Goal: Information Seeking & Learning: Learn about a topic

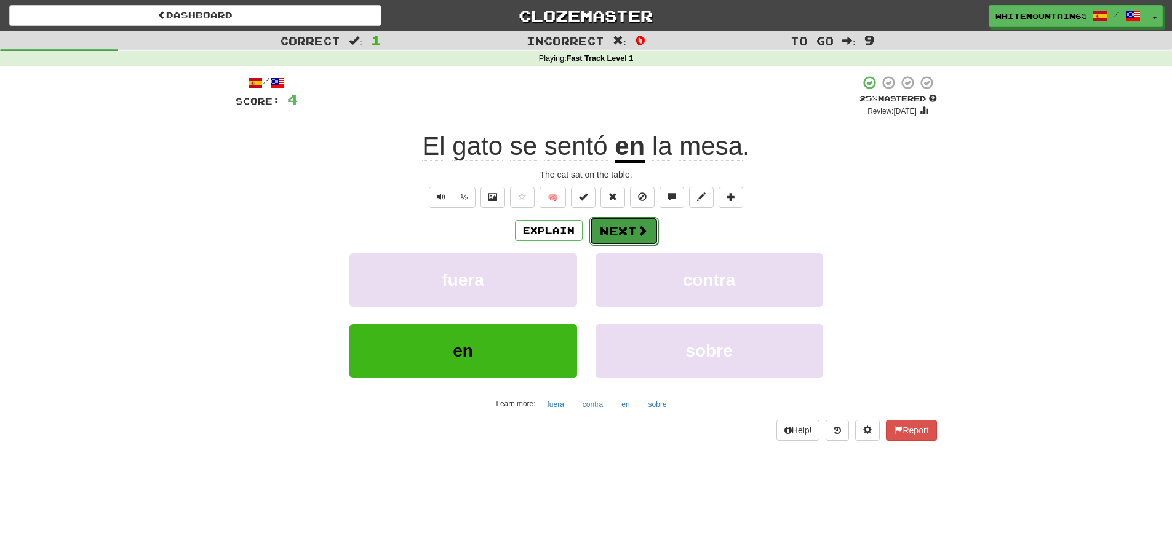
click at [631, 232] on button "Next" at bounding box center [623, 231] width 69 height 28
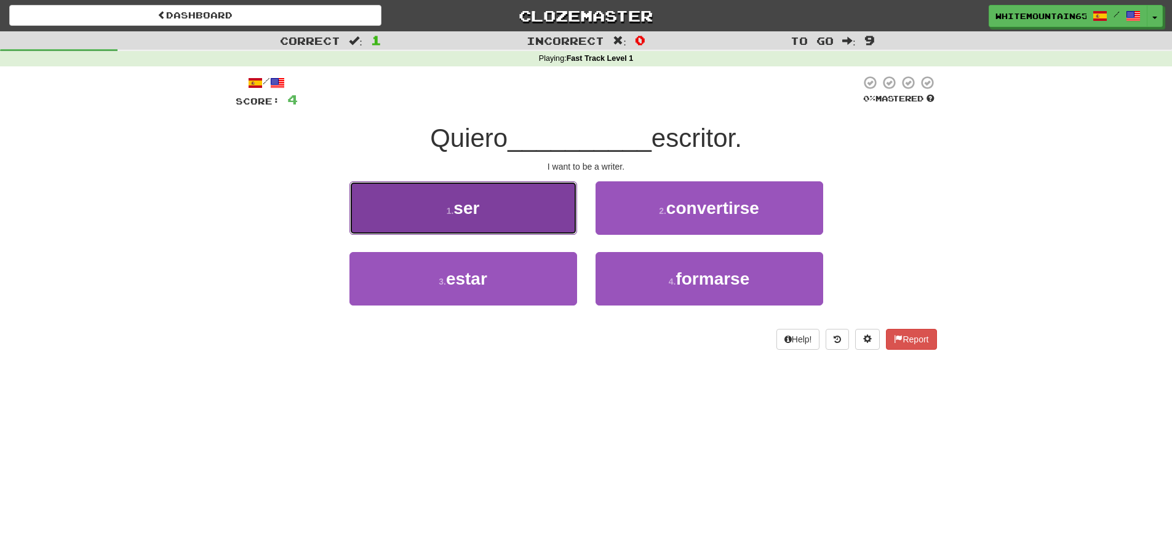
click at [548, 213] on button "1 . ser" at bounding box center [463, 208] width 228 height 54
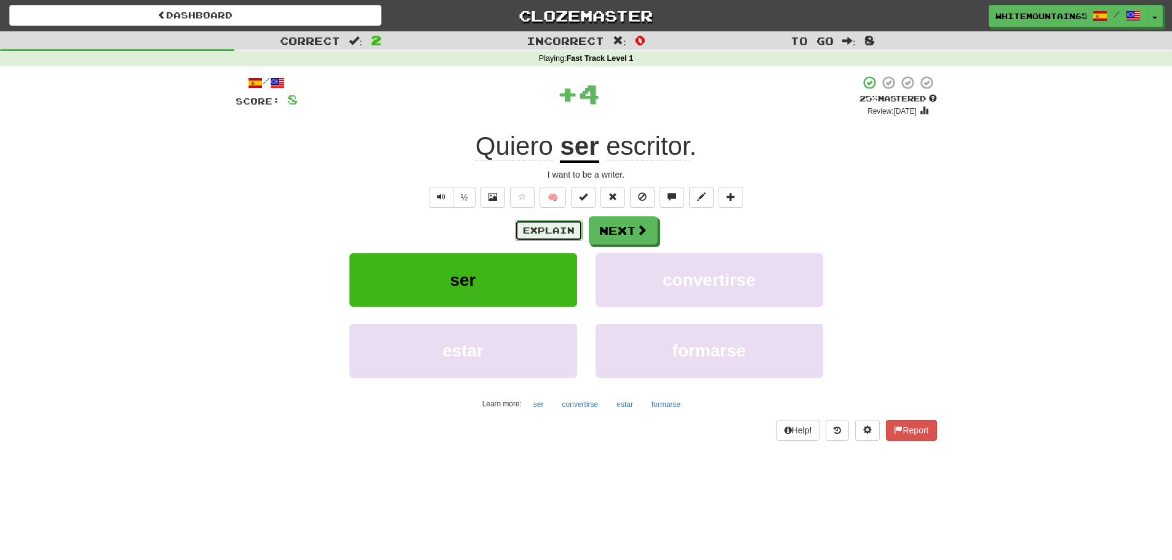
click at [544, 232] on button "Explain" at bounding box center [549, 230] width 68 height 21
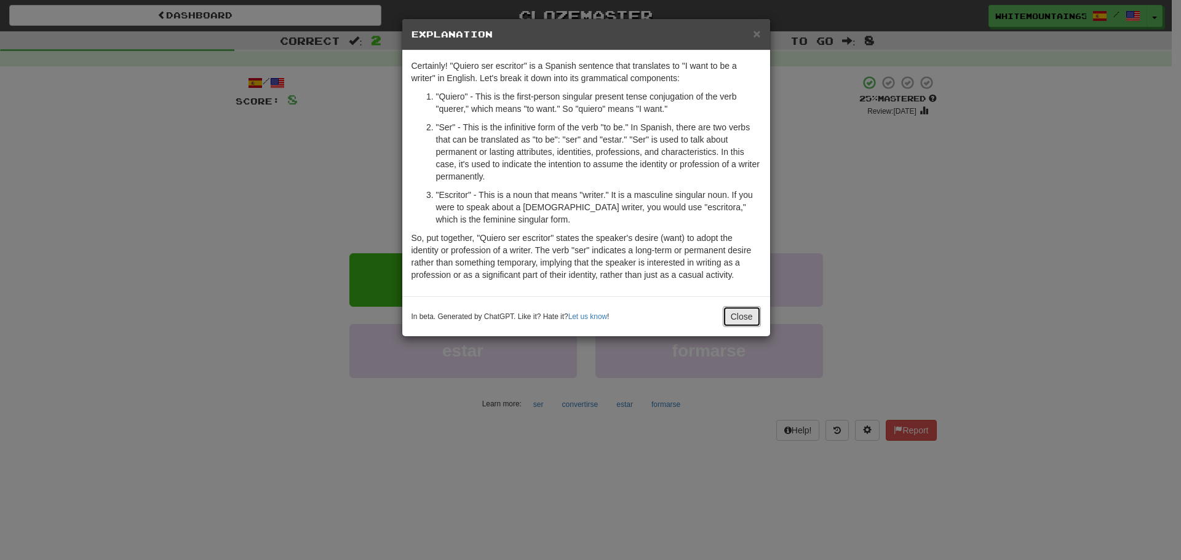
drag, startPoint x: 743, startPoint y: 319, endPoint x: 690, endPoint y: 307, distance: 53.6
click at [692, 308] on div "In beta. Generated by ChatGPT. Like it? Hate it? Let us know ! Close" at bounding box center [586, 316] width 349 height 21
click at [741, 316] on button "Close" at bounding box center [742, 316] width 38 height 21
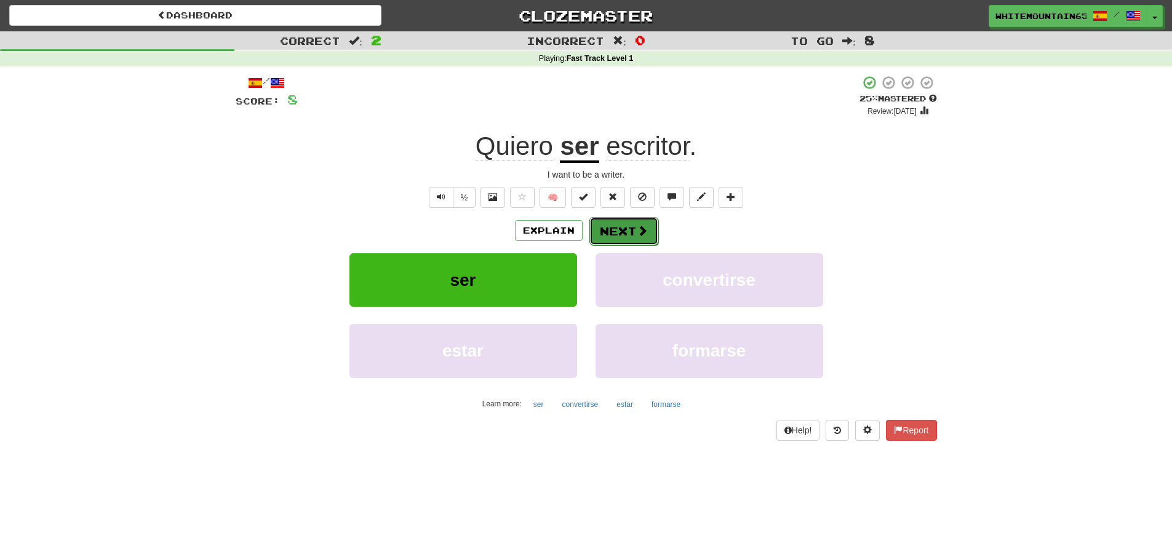
click at [626, 233] on button "Next" at bounding box center [623, 231] width 69 height 28
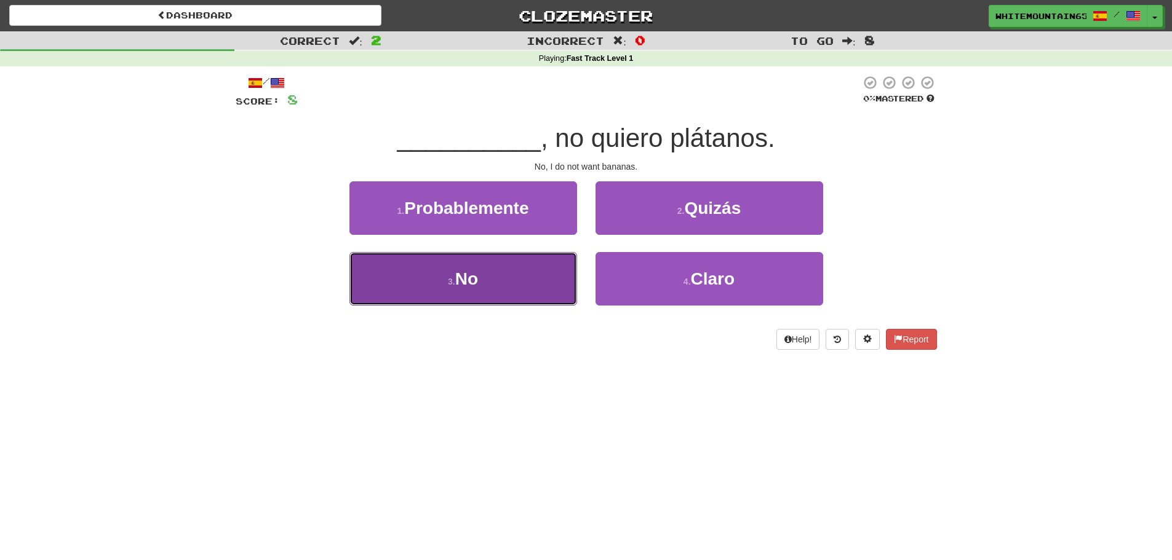
click at [501, 281] on button "3 . No" at bounding box center [463, 279] width 228 height 54
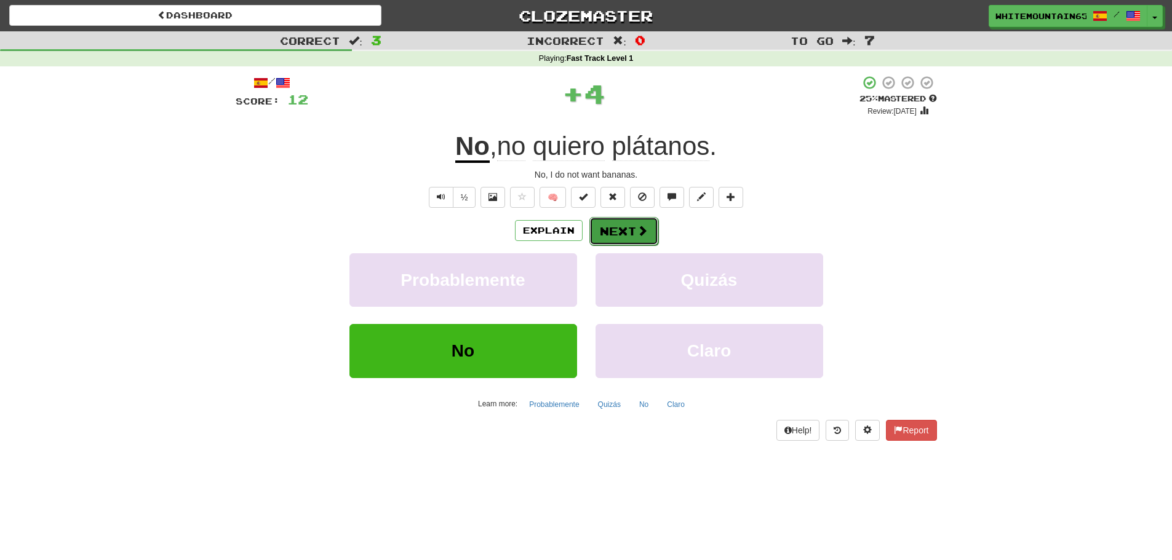
click at [618, 232] on button "Next" at bounding box center [623, 231] width 69 height 28
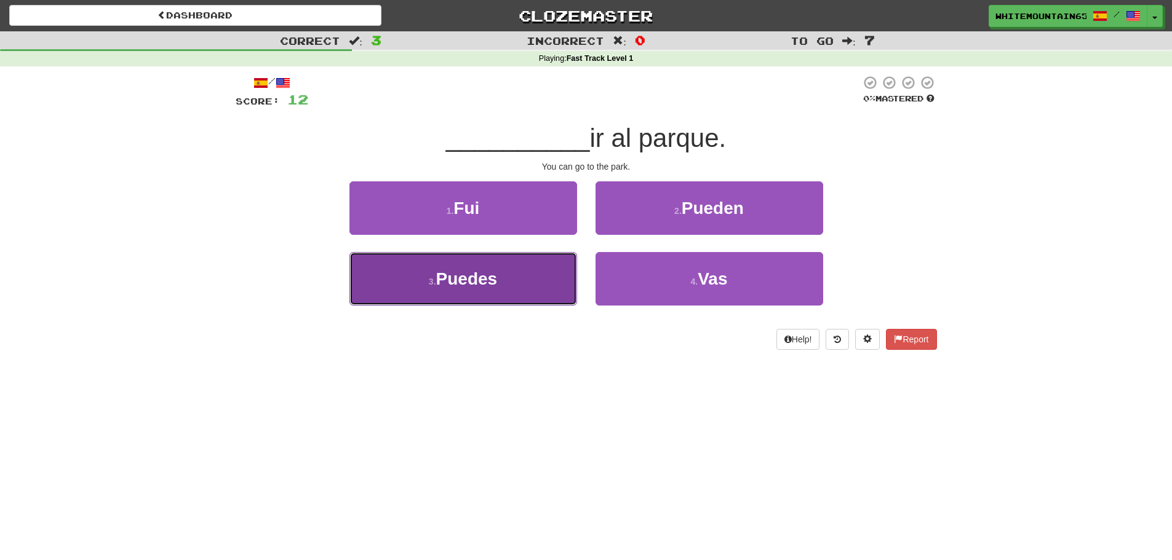
click at [499, 281] on button "3 . Puedes" at bounding box center [463, 279] width 228 height 54
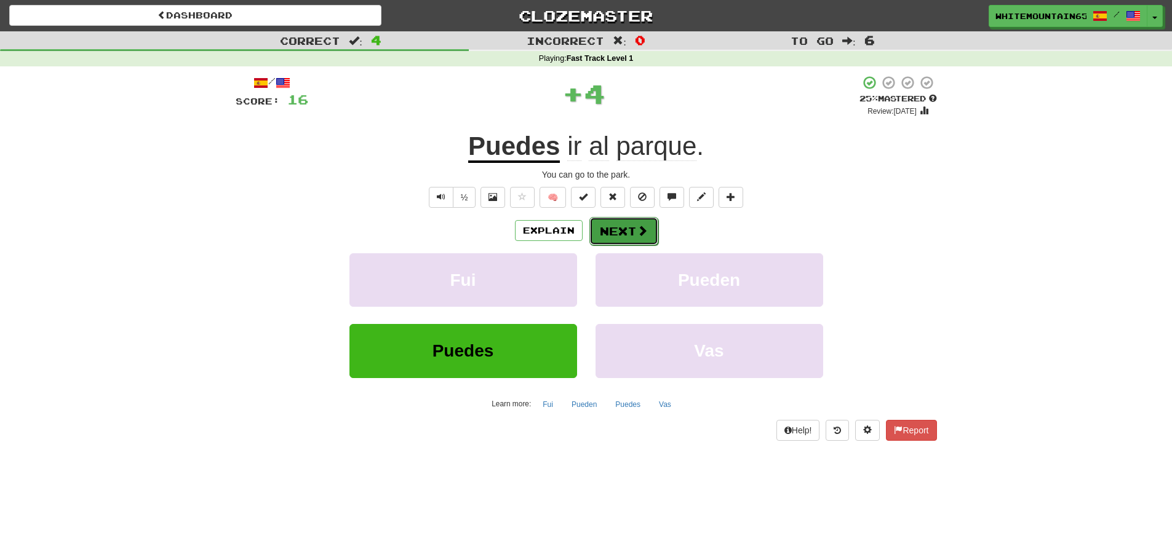
click at [624, 236] on button "Next" at bounding box center [623, 231] width 69 height 28
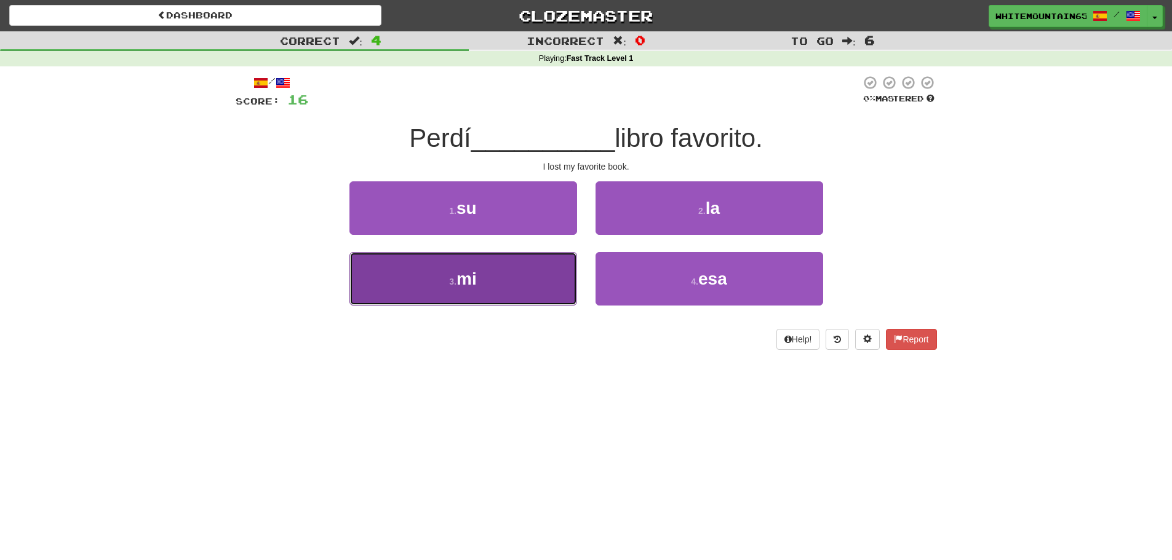
click at [492, 279] on button "3 . mi" at bounding box center [463, 279] width 228 height 54
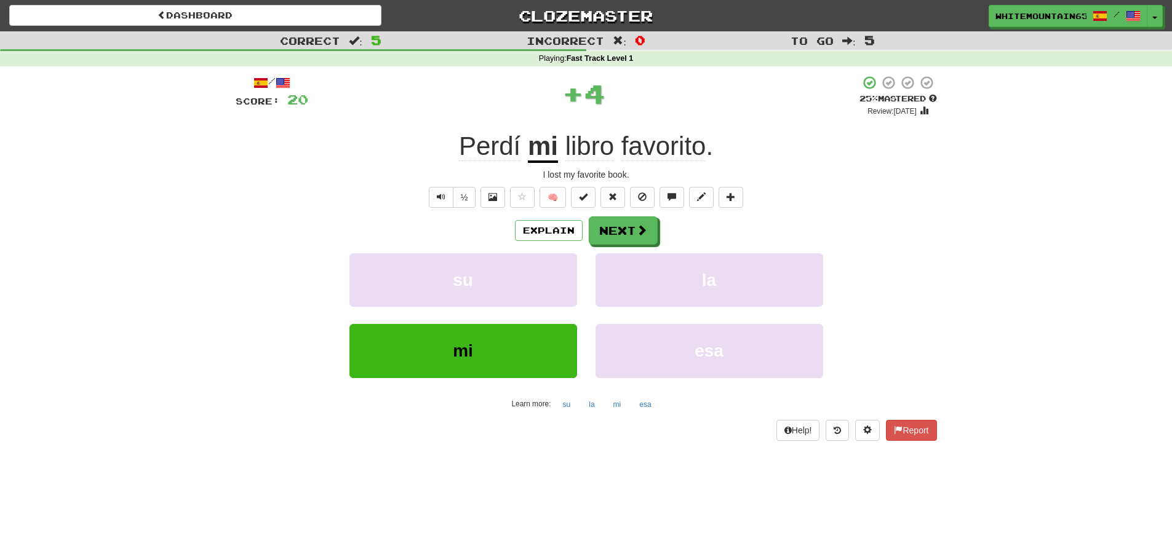
click at [490, 153] on span "Perdí" at bounding box center [490, 147] width 62 height 30
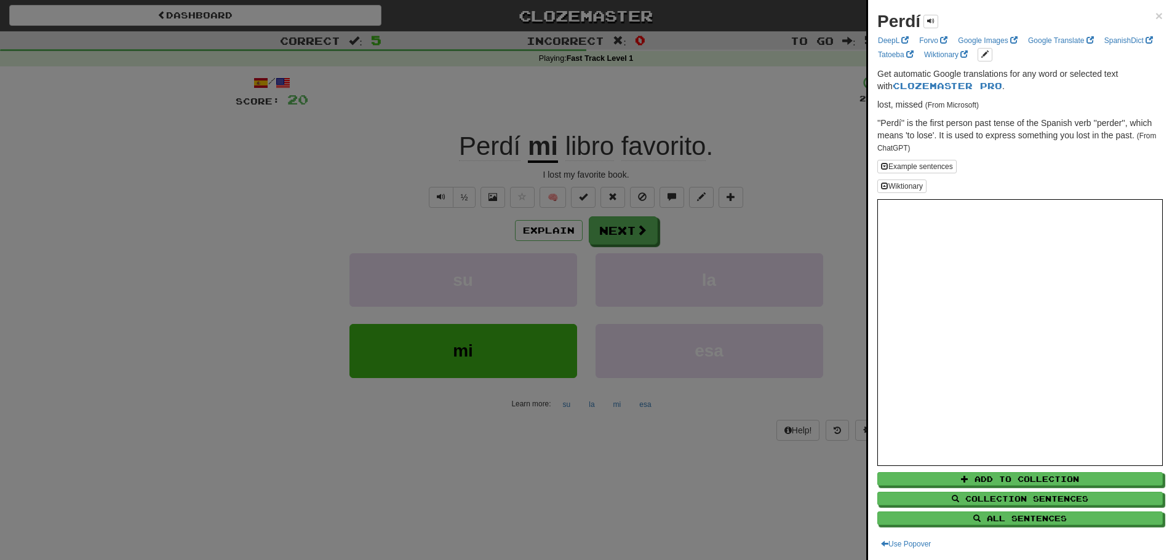
click at [365, 185] on div at bounding box center [586, 280] width 1172 height 560
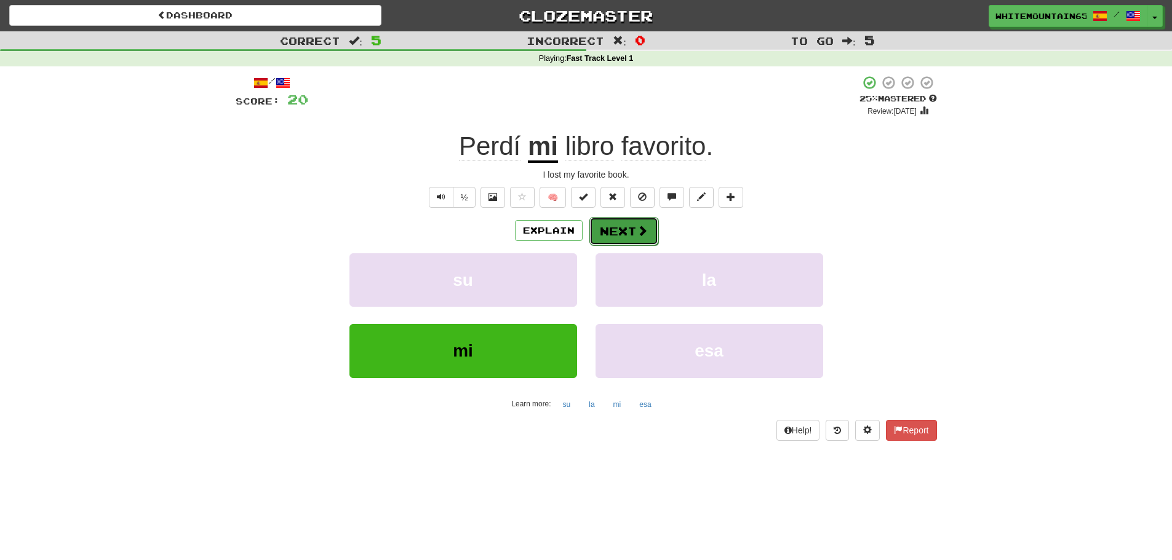
click at [632, 229] on button "Next" at bounding box center [623, 231] width 69 height 28
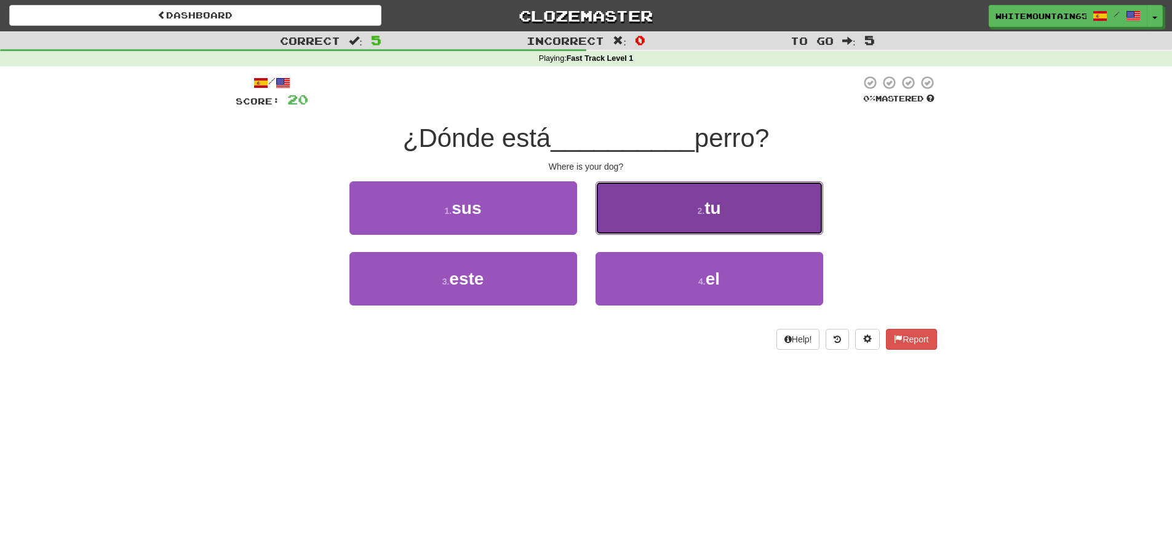
click at [708, 205] on span "tu" at bounding box center [712, 208] width 16 height 19
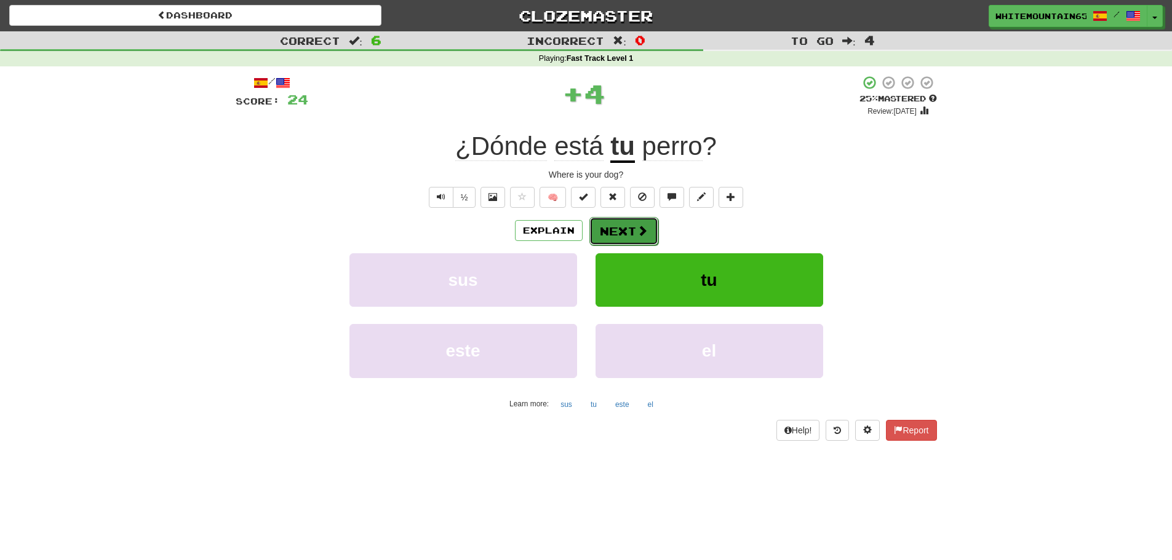
click at [633, 219] on button "Next" at bounding box center [623, 231] width 69 height 28
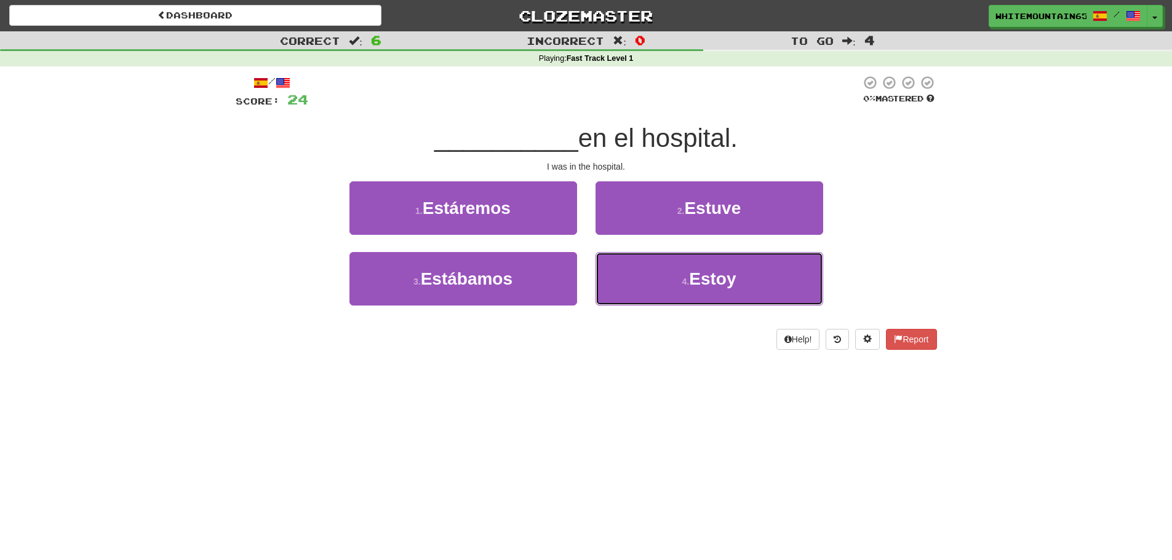
drag, startPoint x: 714, startPoint y: 287, endPoint x: 655, endPoint y: 327, distance: 71.3
click at [655, 327] on div "/ Score: 24 0 % Mastered __________ en el hospital. I was in the hospital. 1 . …" at bounding box center [586, 212] width 701 height 275
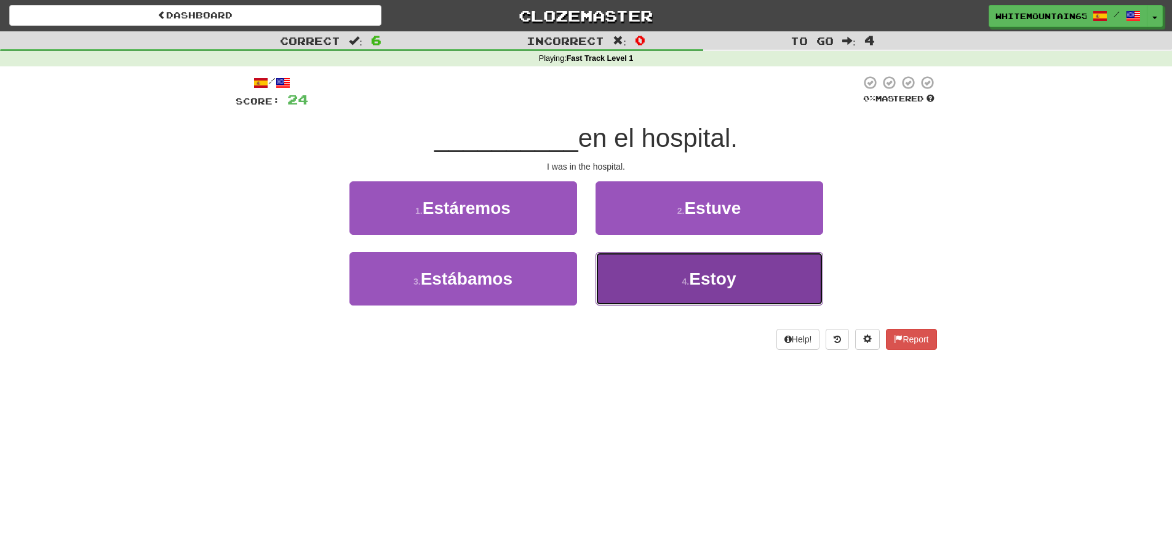
click at [715, 284] on span "Estoy" at bounding box center [712, 278] width 47 height 19
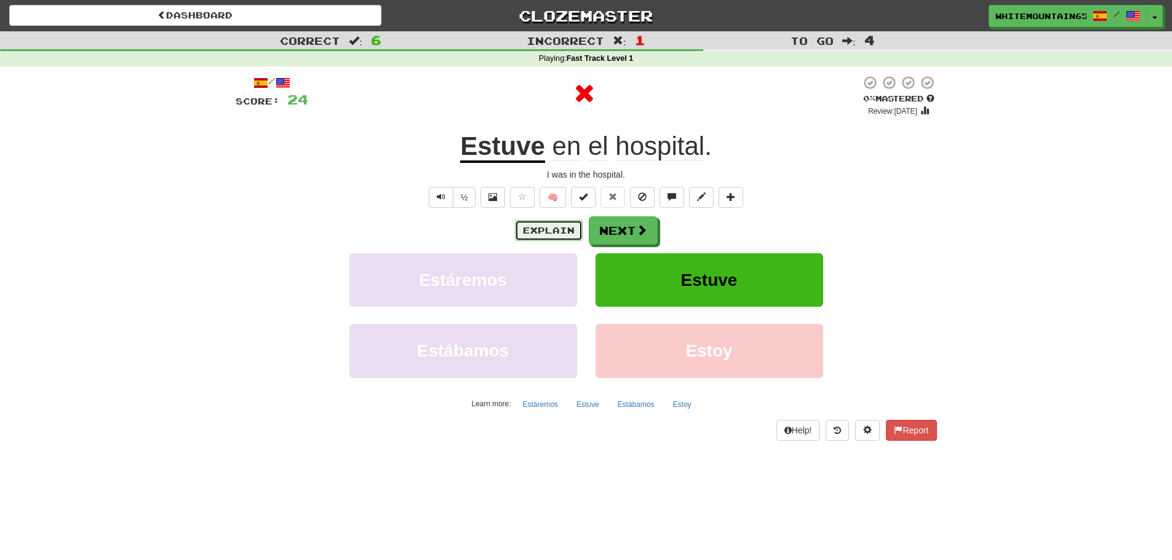
click at [557, 232] on button "Explain" at bounding box center [549, 230] width 68 height 21
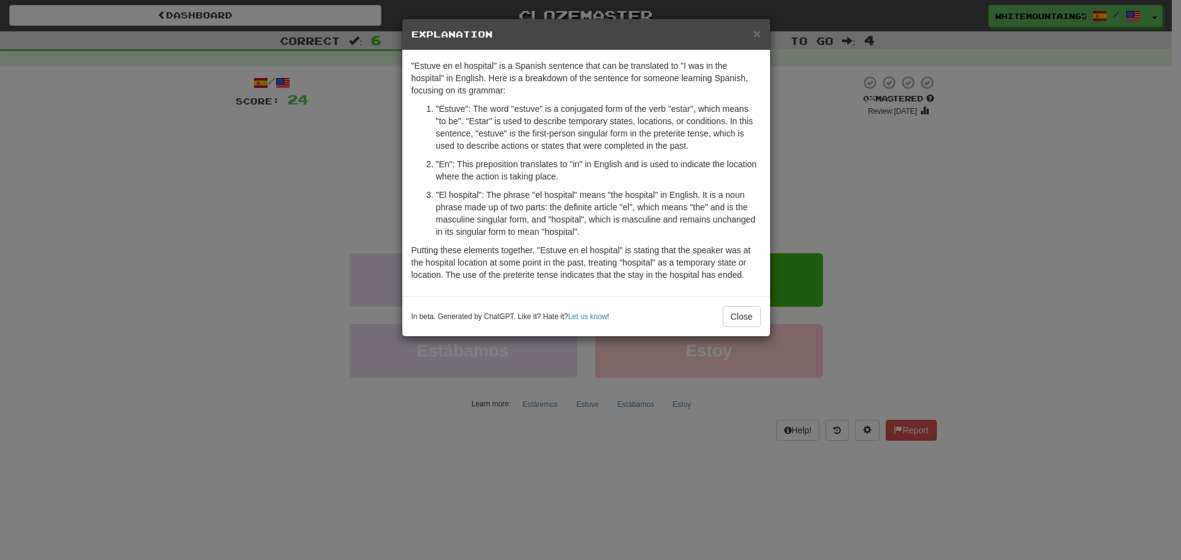
click at [581, 182] on p ""En": This preposition translates to "in" in English and is used to indicate th…" at bounding box center [598, 170] width 325 height 25
click at [576, 176] on p ""En": This preposition translates to "in" in English and is used to indicate th…" at bounding box center [598, 170] width 325 height 25
drag, startPoint x: 734, startPoint y: 316, endPoint x: 649, endPoint y: 245, distance: 110.5
click at [651, 247] on div "× Explanation "Estuve en el hospital" is a Spanish sentence that can be transla…" at bounding box center [586, 177] width 369 height 319
click at [736, 314] on button "Close" at bounding box center [742, 316] width 38 height 21
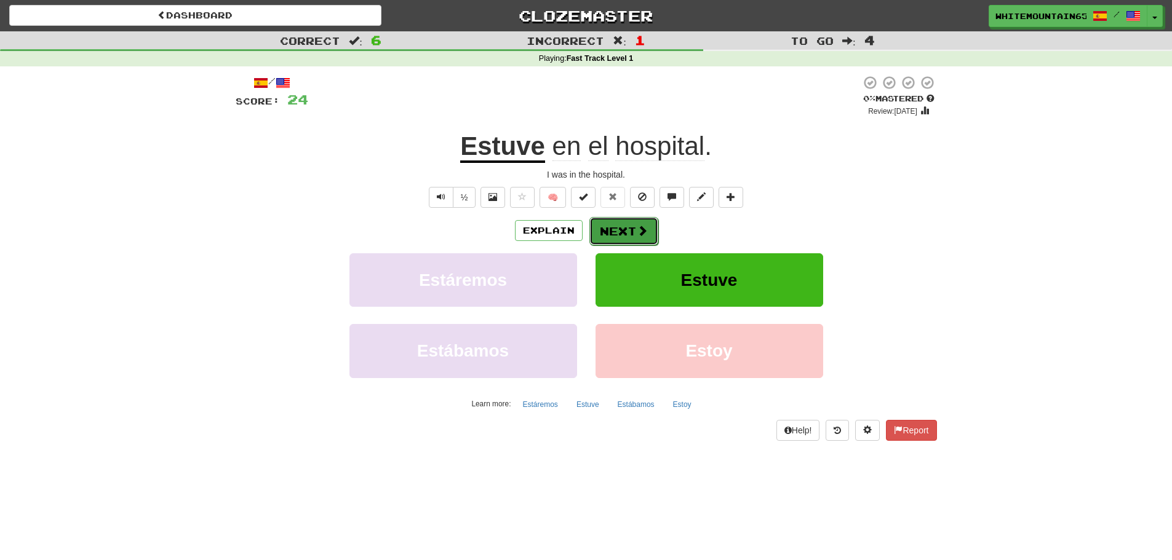
click at [621, 228] on button "Next" at bounding box center [623, 231] width 69 height 28
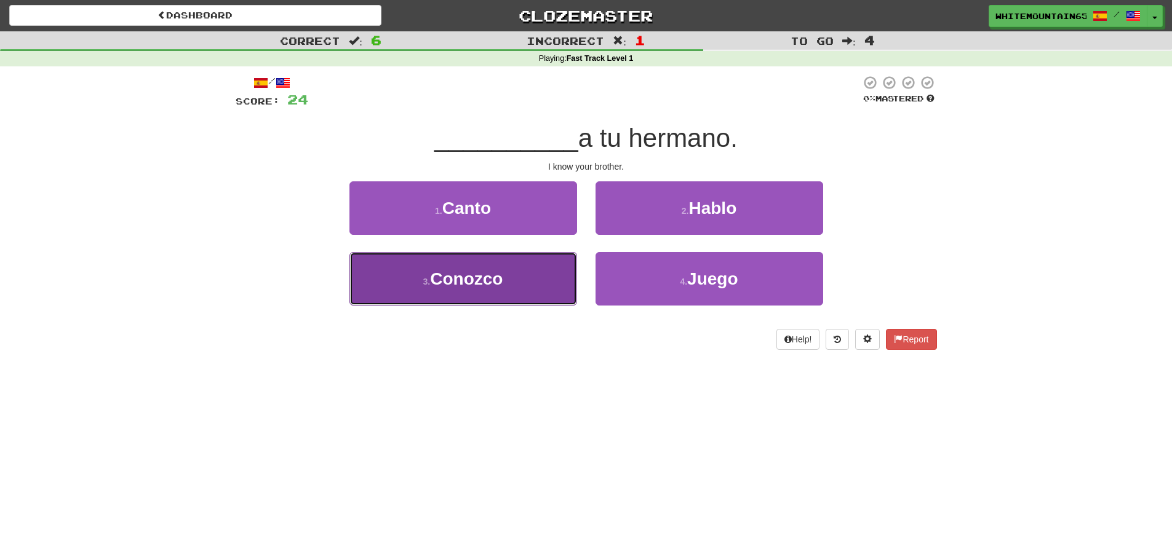
click at [492, 276] on span "Conozco" at bounding box center [466, 278] width 73 height 19
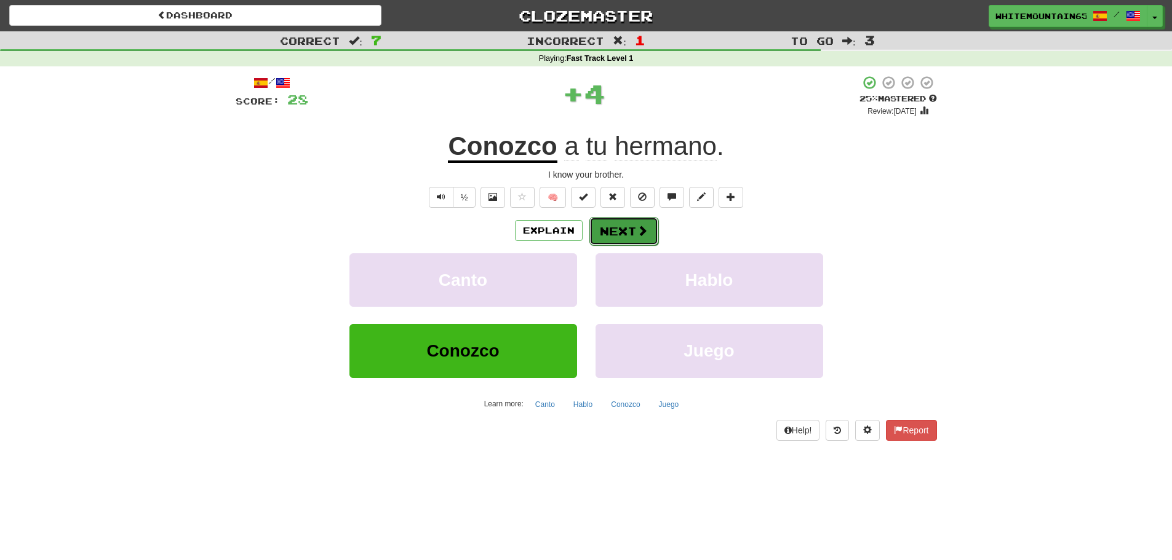
click at [617, 233] on button "Next" at bounding box center [623, 231] width 69 height 28
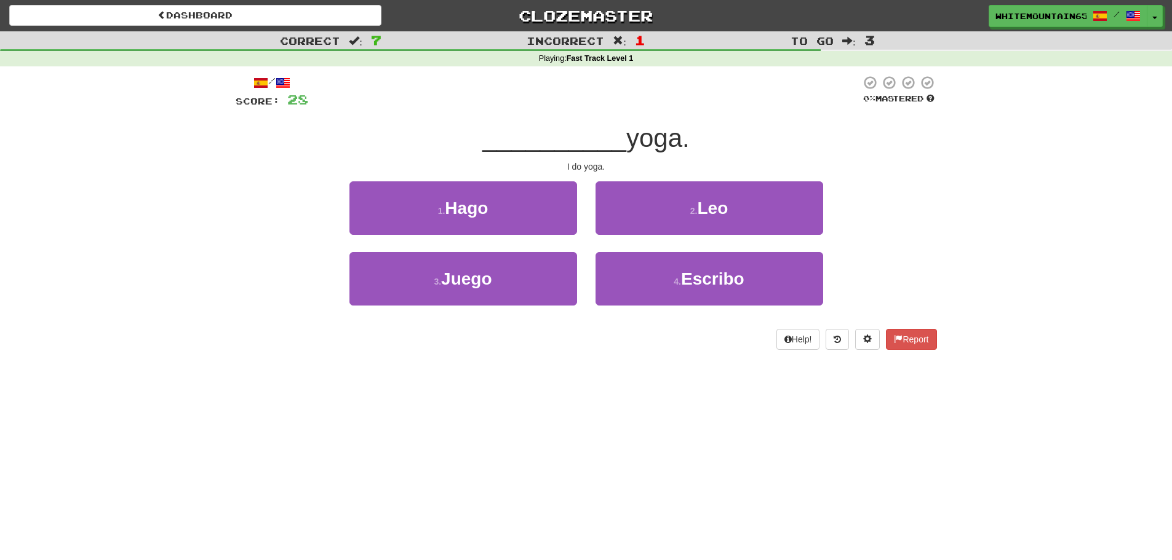
click at [588, 182] on div "2 . Leo" at bounding box center [709, 216] width 246 height 71
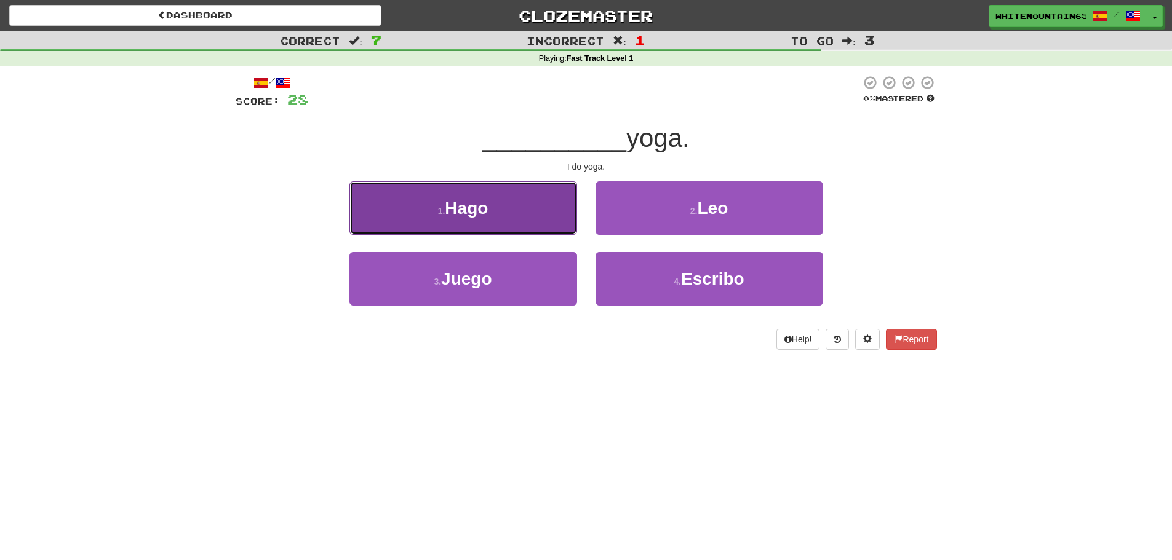
click at [521, 207] on button "1 . Hago" at bounding box center [463, 208] width 228 height 54
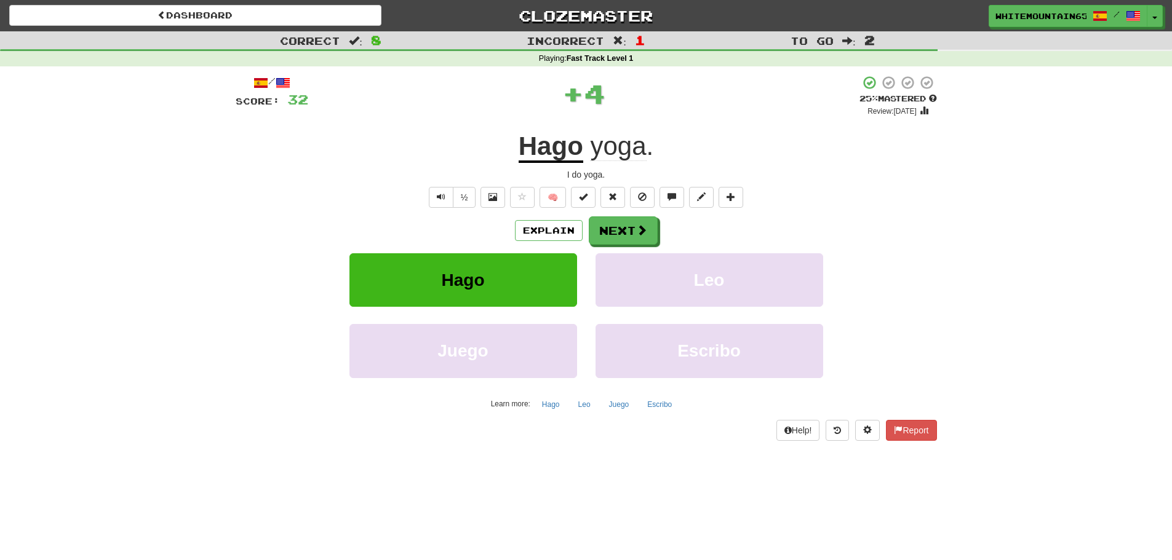
click at [540, 157] on u "Hago" at bounding box center [551, 147] width 65 height 31
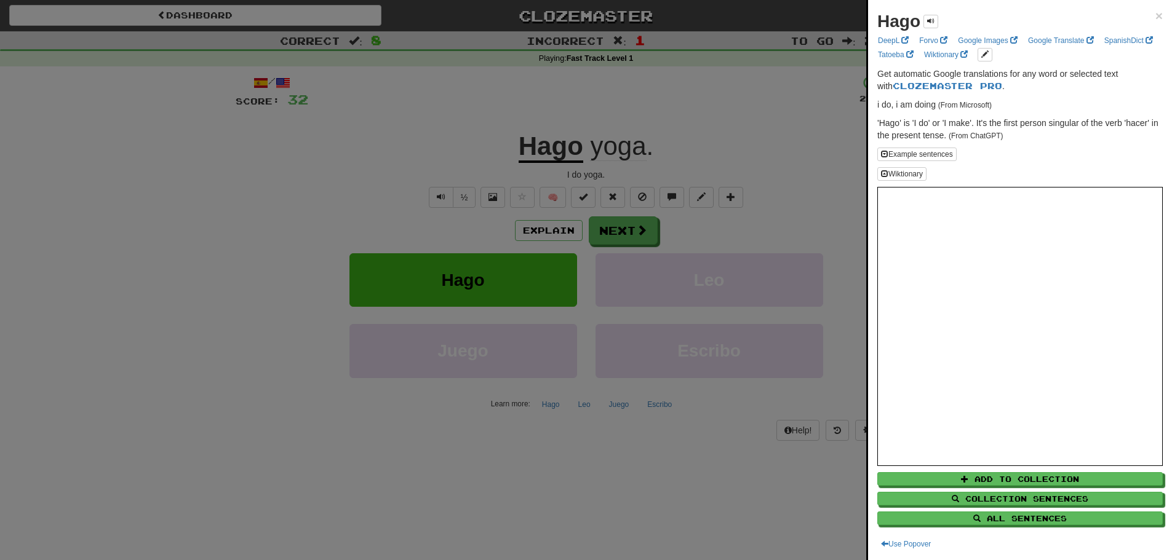
click at [382, 209] on div at bounding box center [586, 280] width 1172 height 560
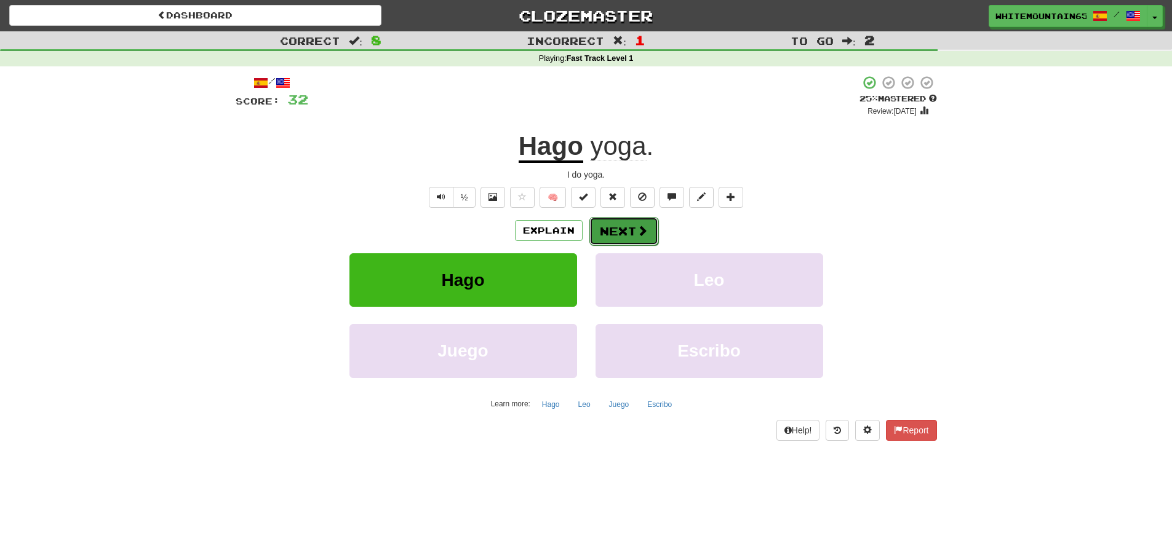
click at [629, 228] on button "Next" at bounding box center [623, 231] width 69 height 28
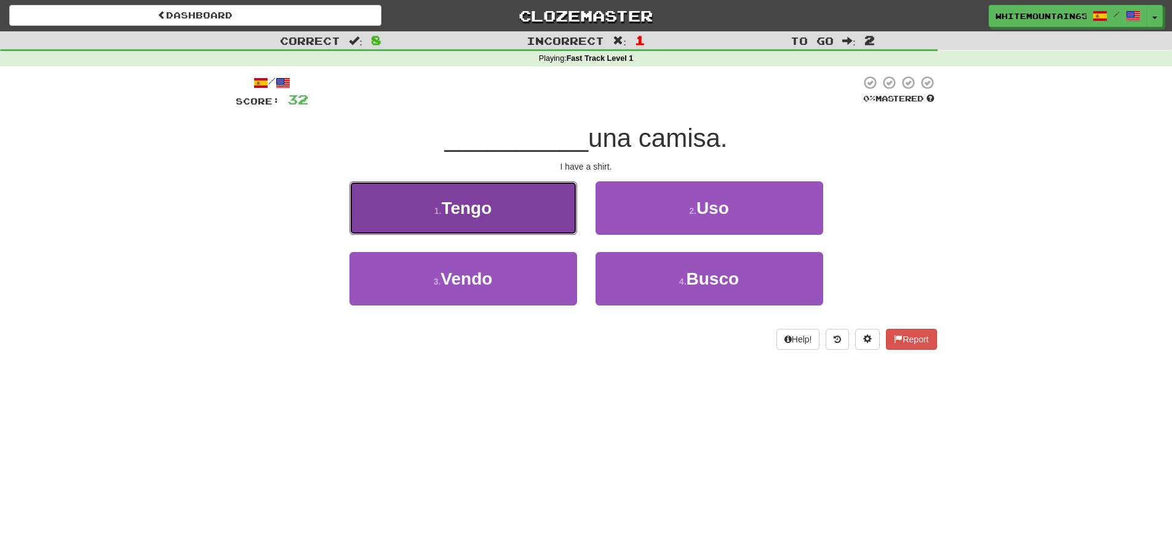
click at [525, 204] on button "1 . Tengo" at bounding box center [463, 208] width 228 height 54
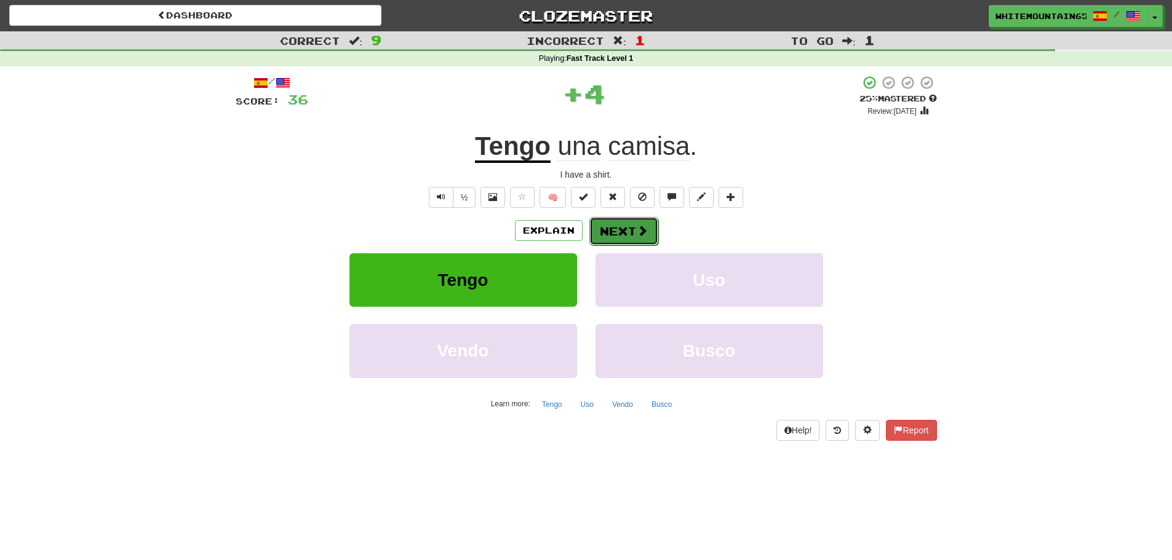
click at [624, 233] on button "Next" at bounding box center [623, 231] width 69 height 28
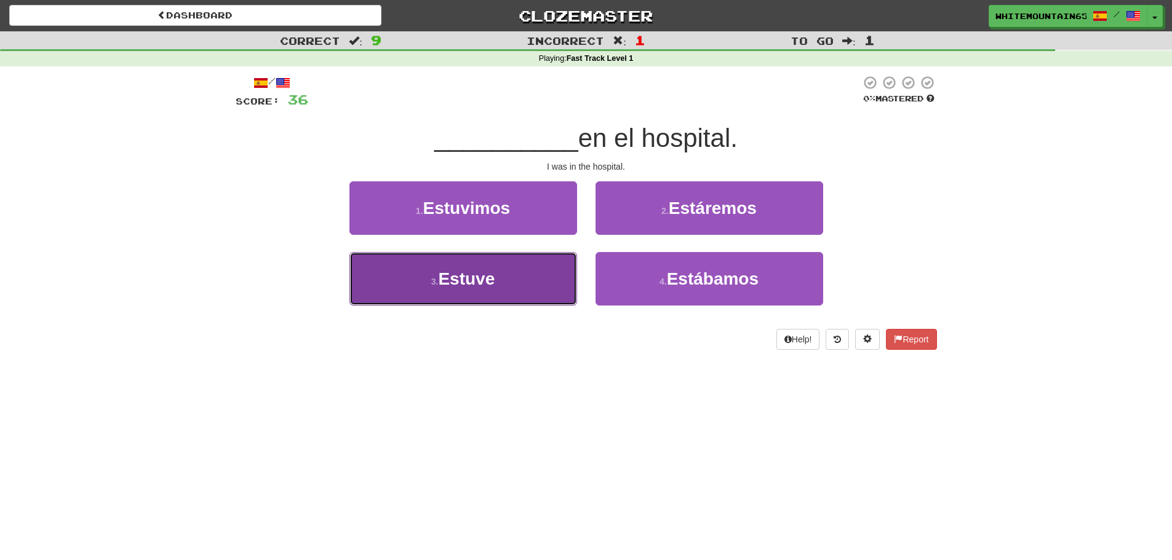
click at [509, 268] on button "3 . Estuve" at bounding box center [463, 279] width 228 height 54
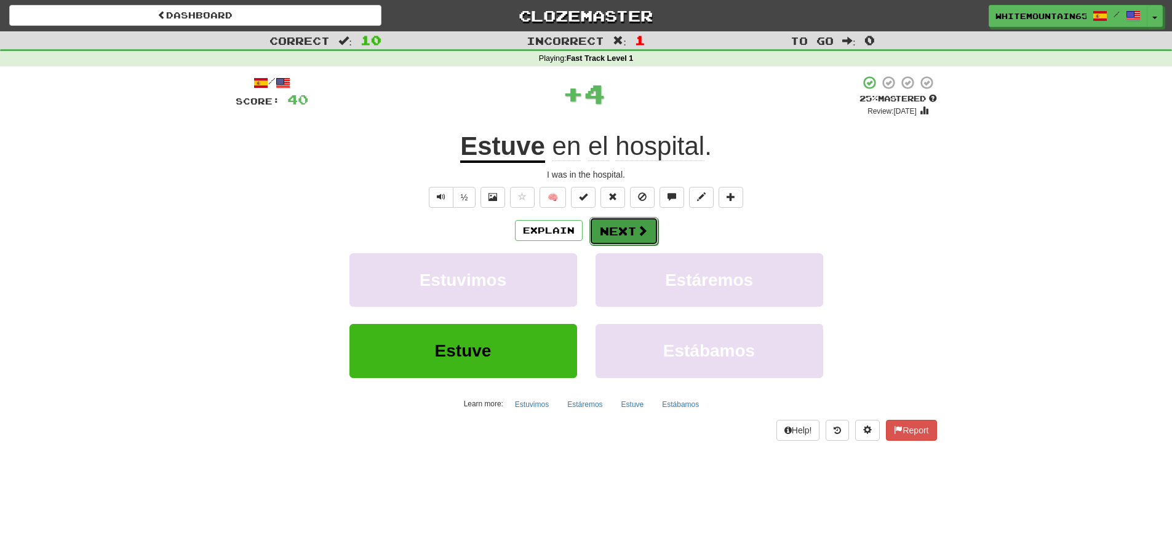
click at [621, 236] on button "Next" at bounding box center [623, 231] width 69 height 28
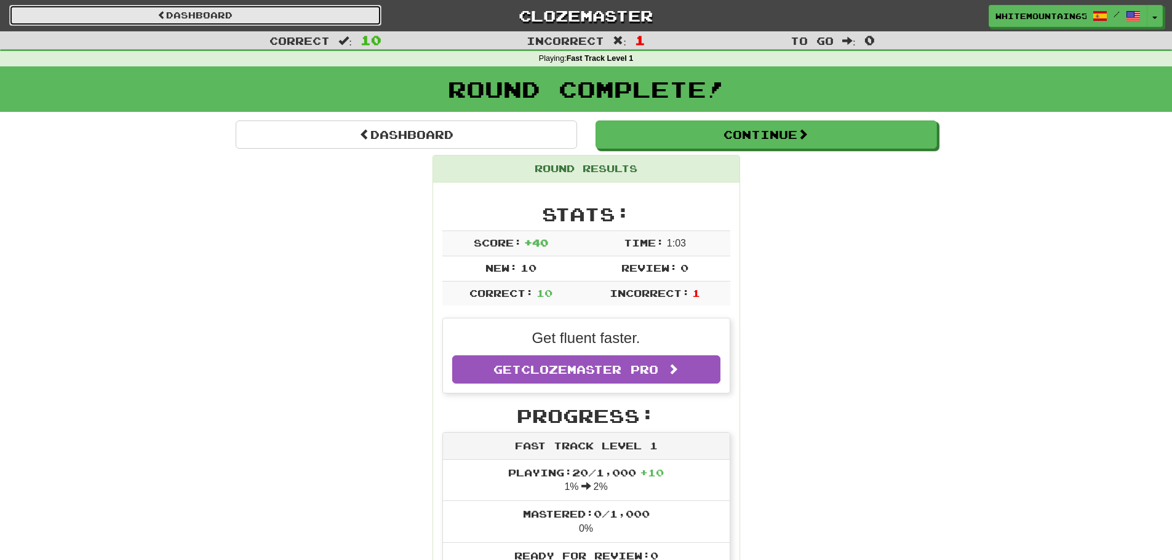
click at [330, 20] on link "Dashboard" at bounding box center [195, 15] width 372 height 21
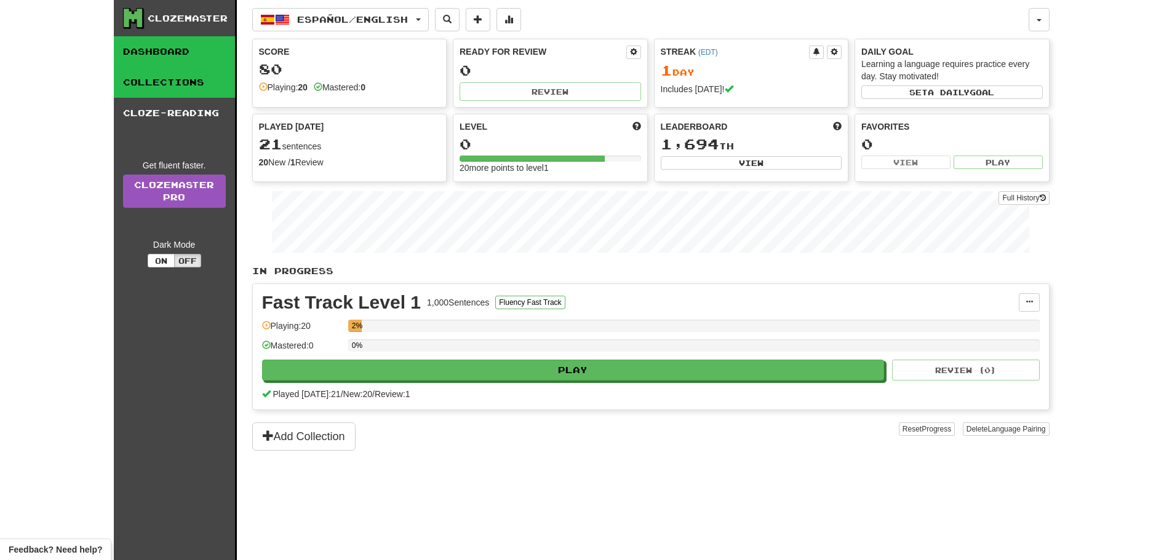
click at [197, 88] on link "Collections" at bounding box center [174, 82] width 121 height 31
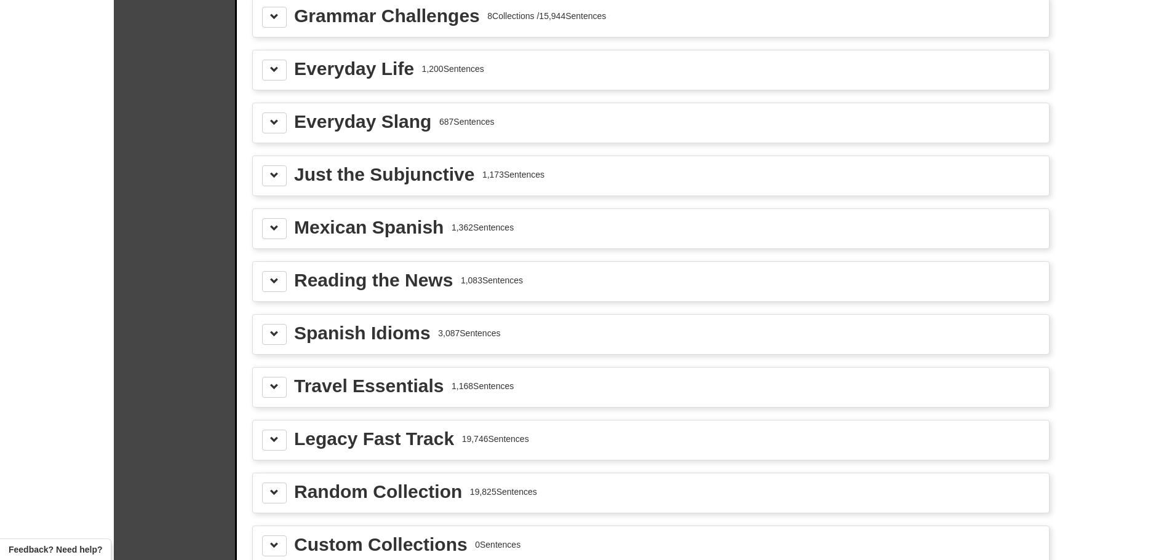
scroll to position [1230, 0]
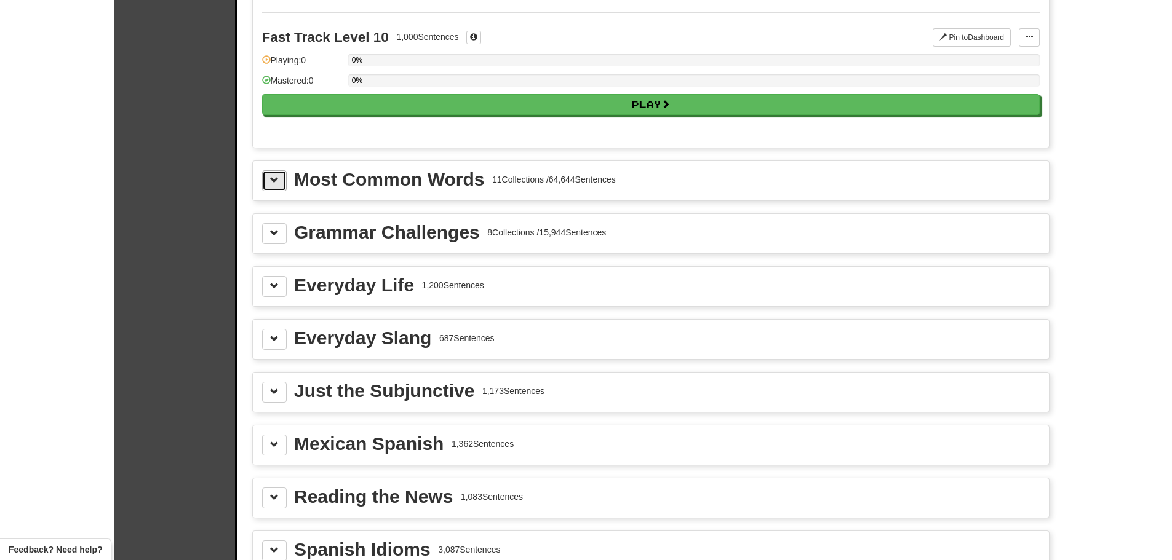
click at [268, 188] on button at bounding box center [274, 180] width 25 height 21
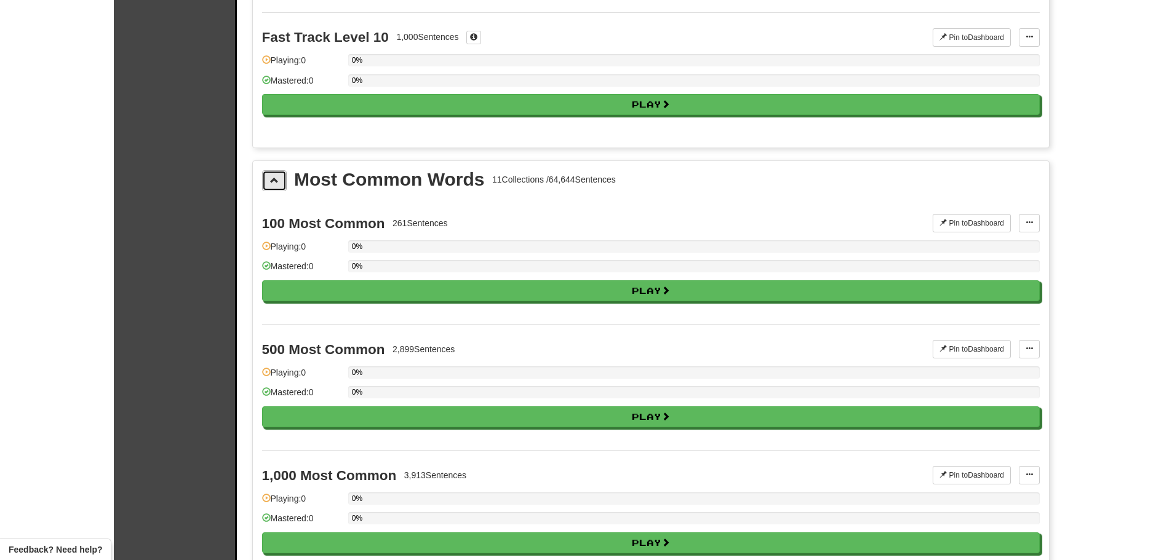
click at [270, 179] on span at bounding box center [274, 180] width 9 height 9
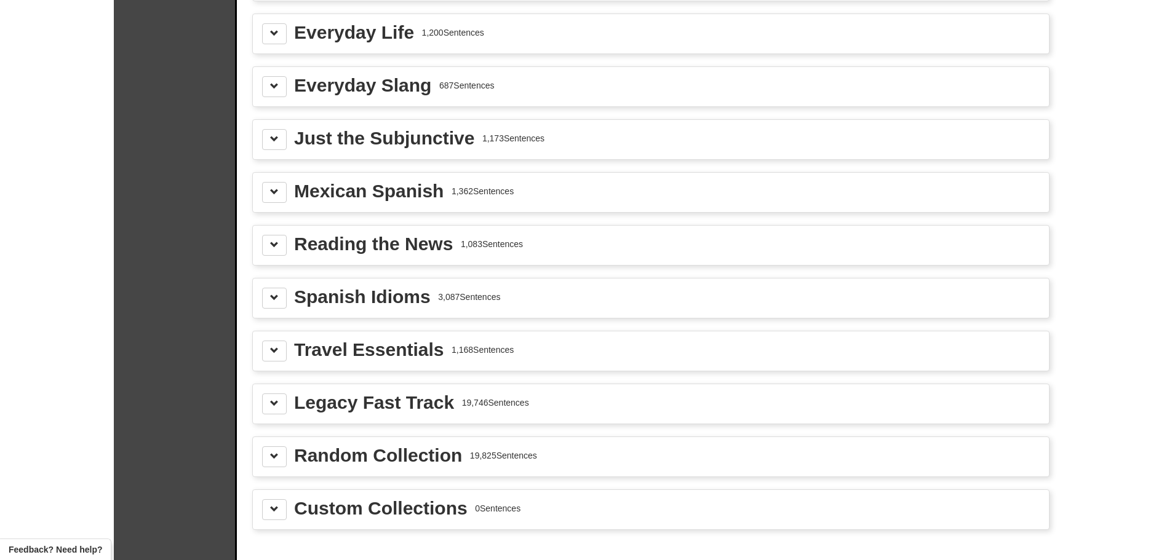
scroll to position [1538, 0]
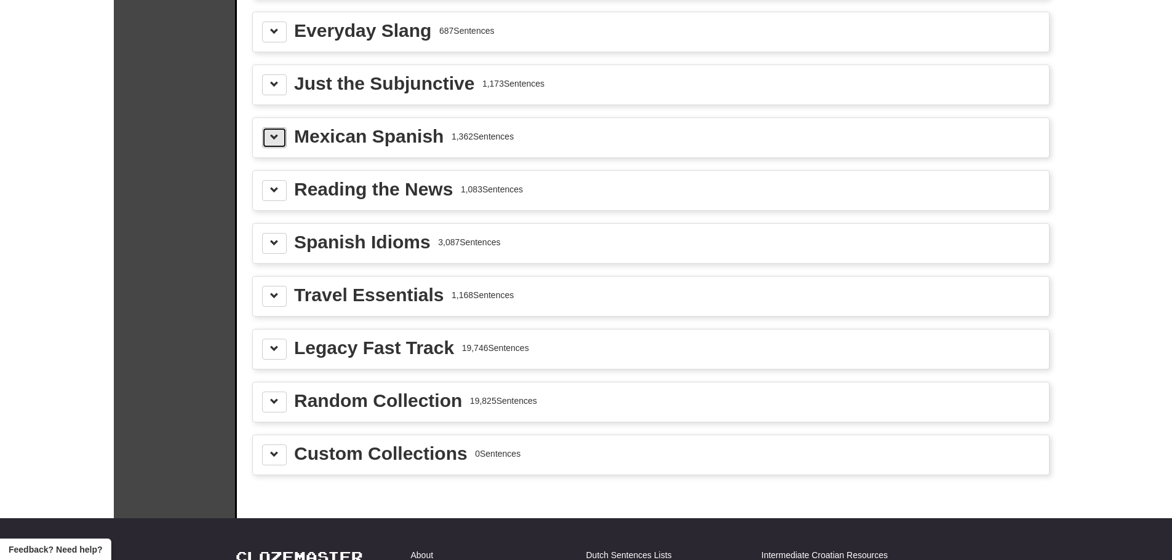
click at [273, 141] on span at bounding box center [274, 137] width 9 height 9
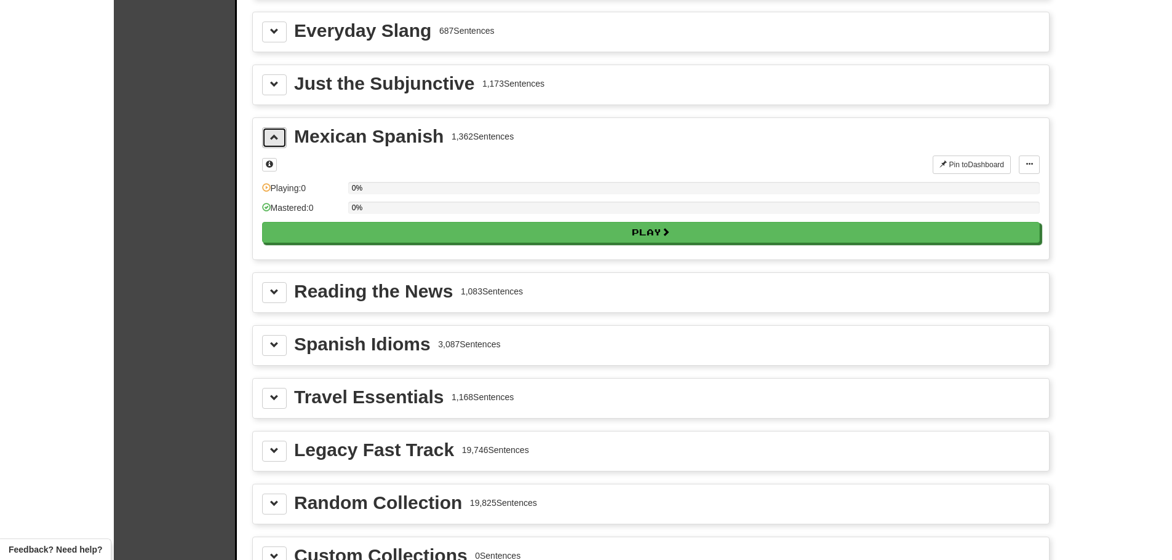
click at [273, 141] on span at bounding box center [274, 137] width 9 height 9
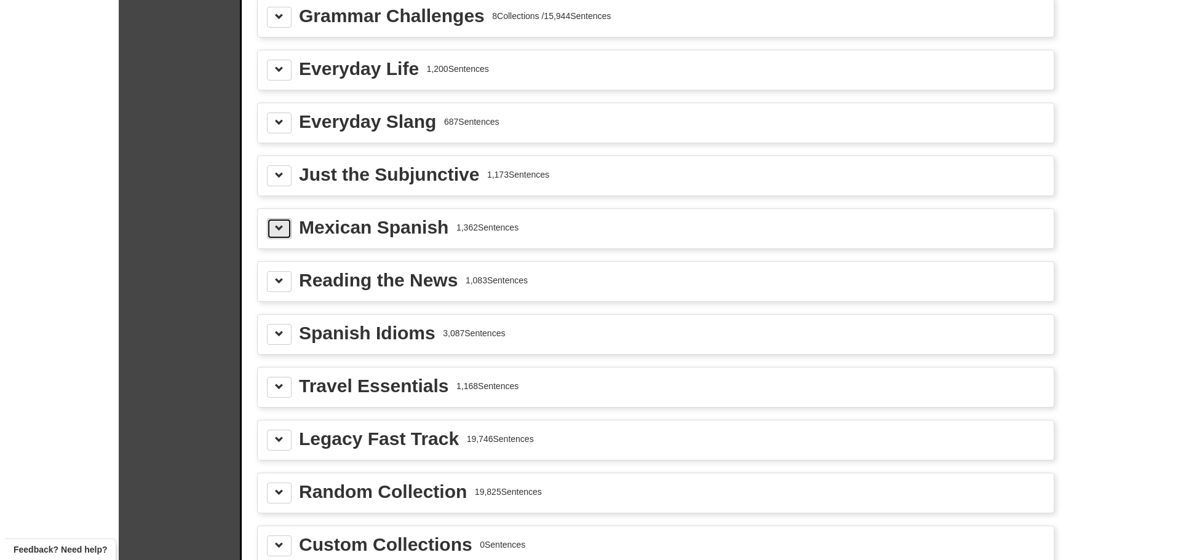
scroll to position [1230, 0]
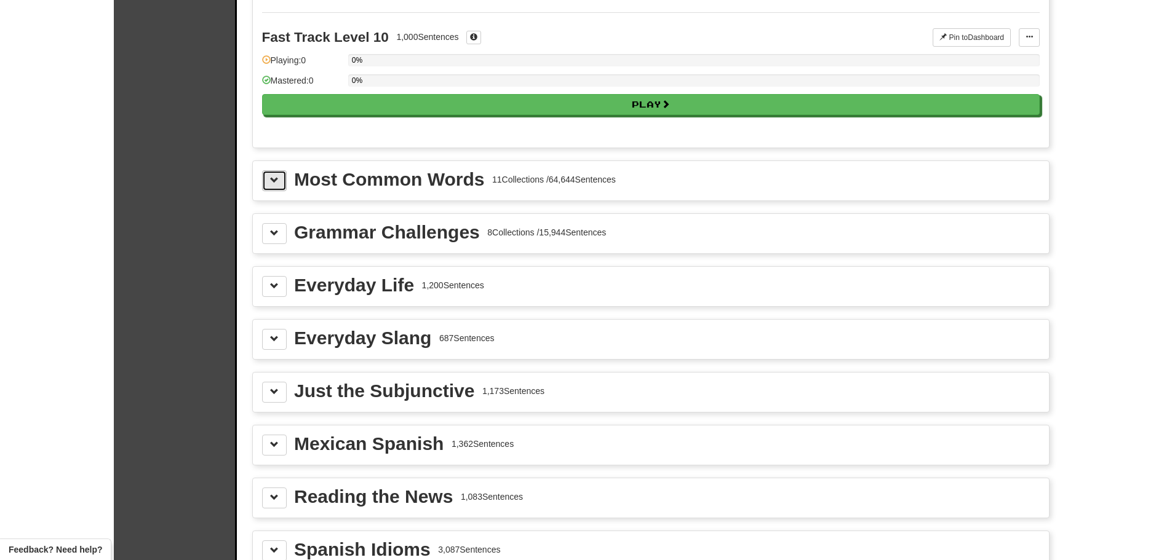
click at [277, 184] on span at bounding box center [274, 180] width 9 height 9
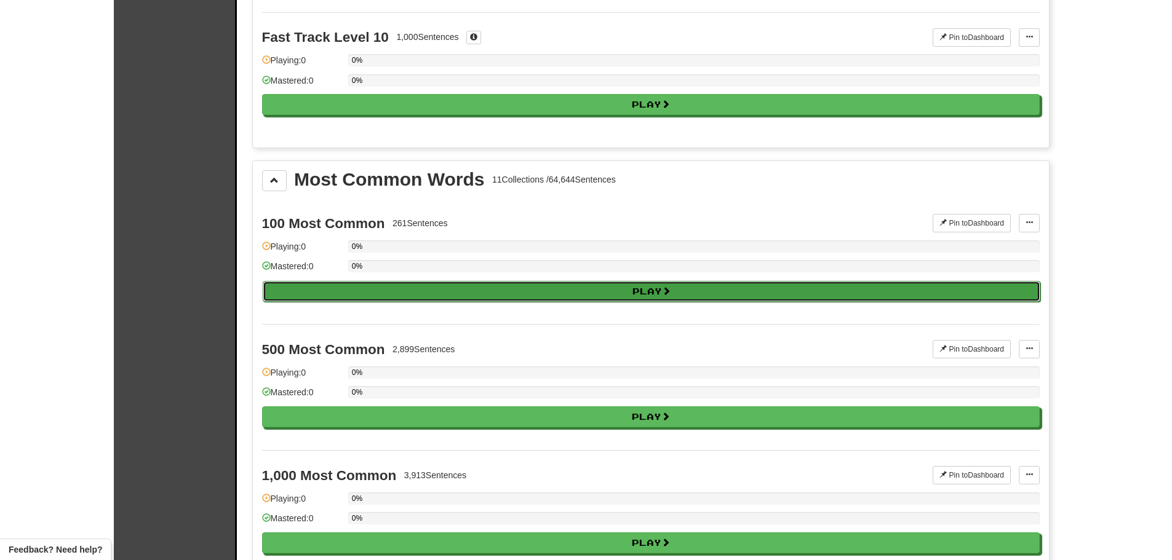
click at [661, 294] on button "Play" at bounding box center [652, 291] width 778 height 21
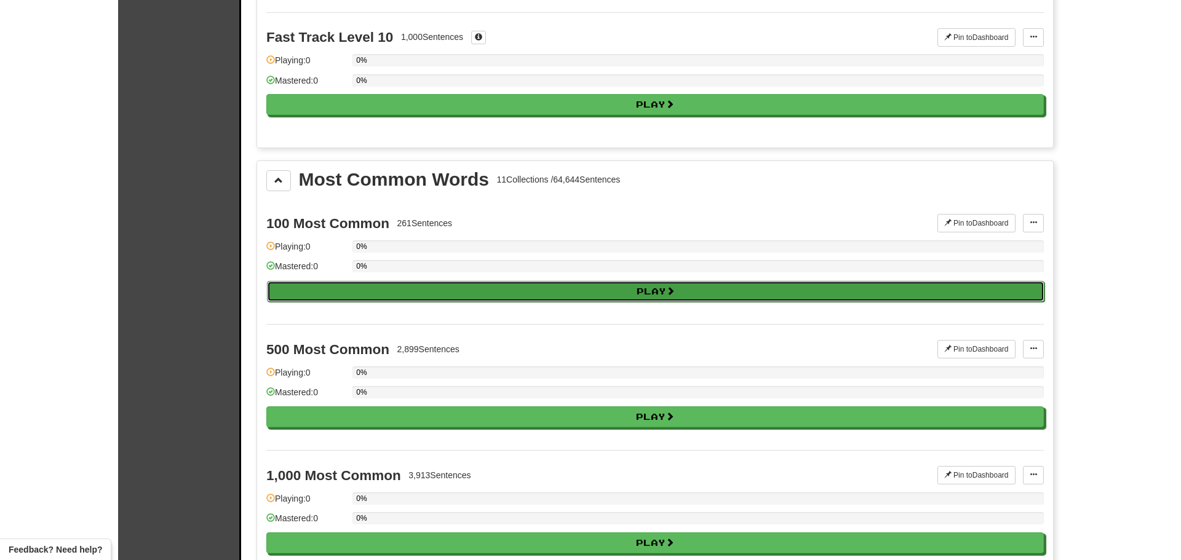
select select "**"
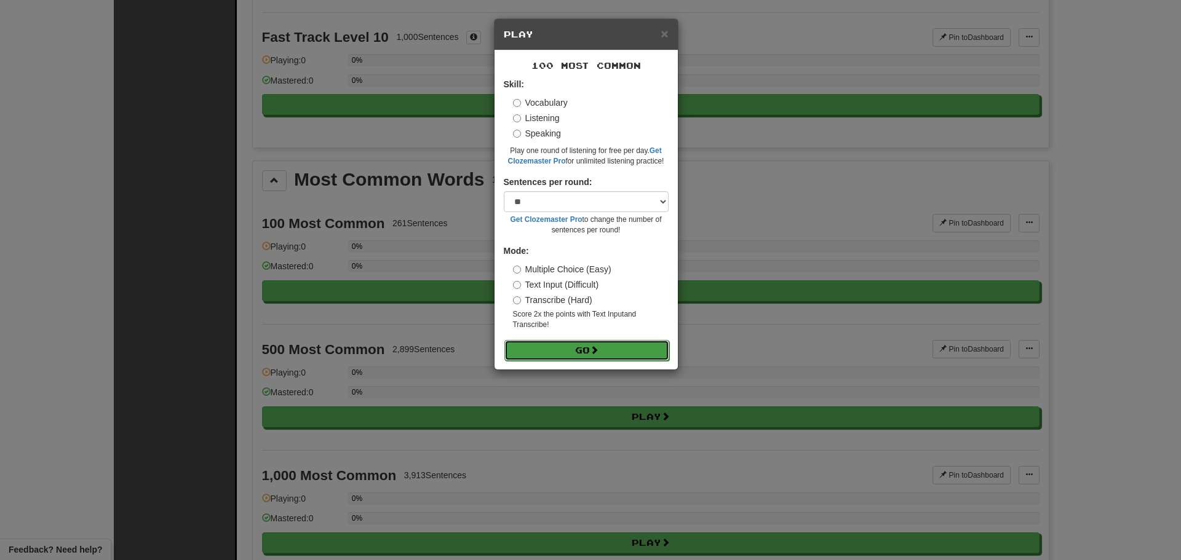
click at [597, 348] on span at bounding box center [594, 350] width 9 height 9
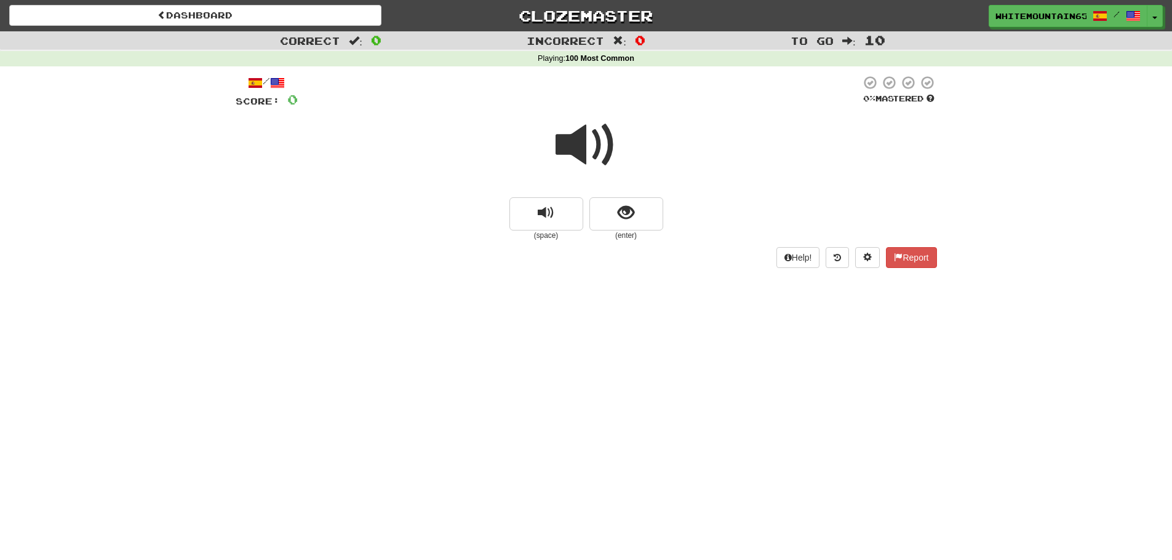
click at [576, 148] on span at bounding box center [587, 145] width 62 height 62
click at [561, 220] on button "replay audio" at bounding box center [546, 213] width 74 height 33
click at [636, 215] on button "show sentence" at bounding box center [626, 213] width 74 height 33
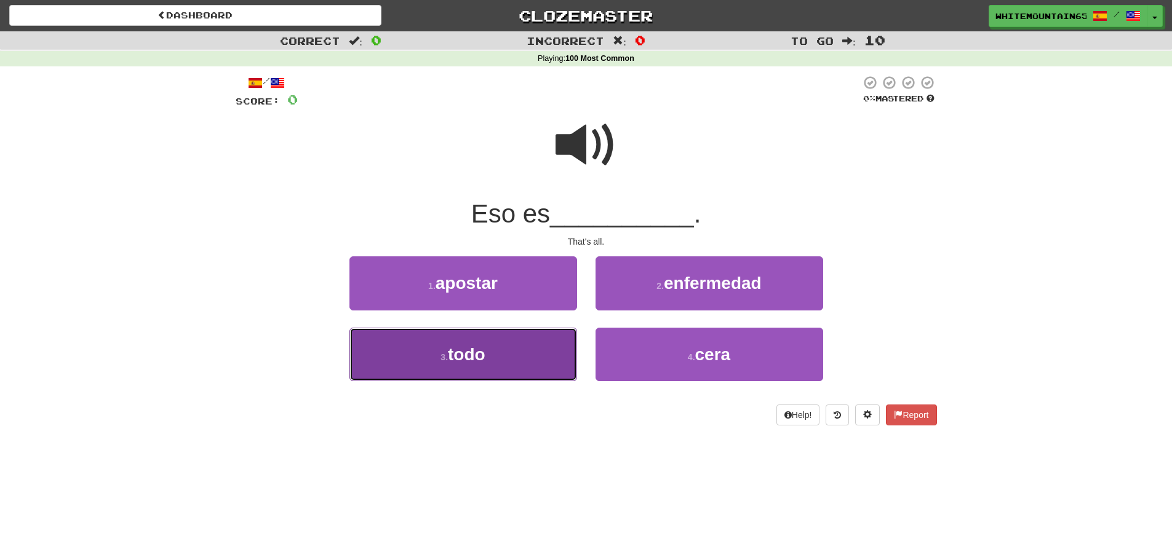
click at [512, 356] on button "3 . todo" at bounding box center [463, 355] width 228 height 54
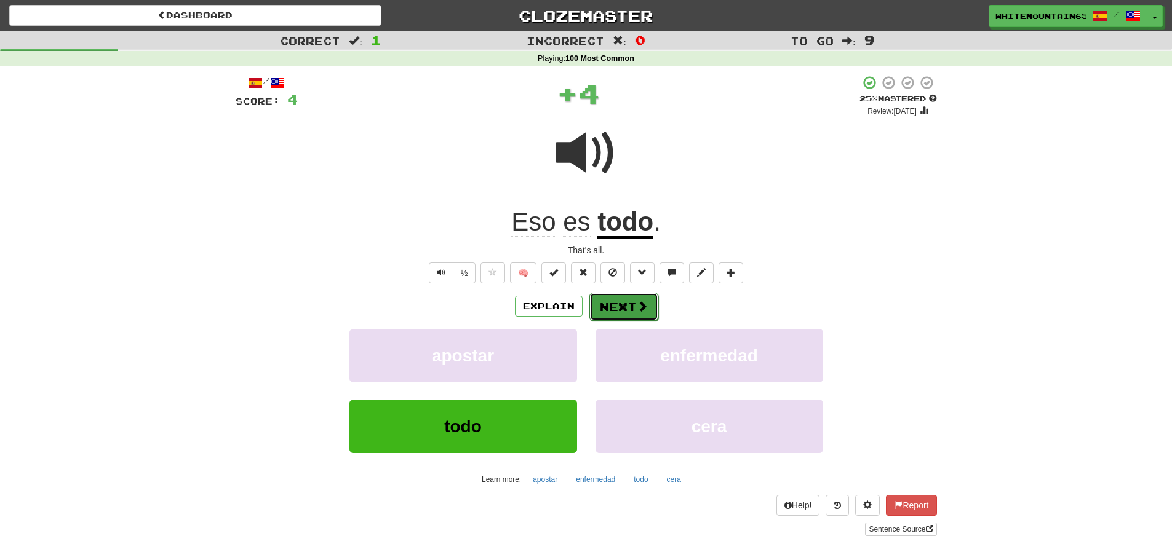
click at [620, 312] on button "Next" at bounding box center [623, 307] width 69 height 28
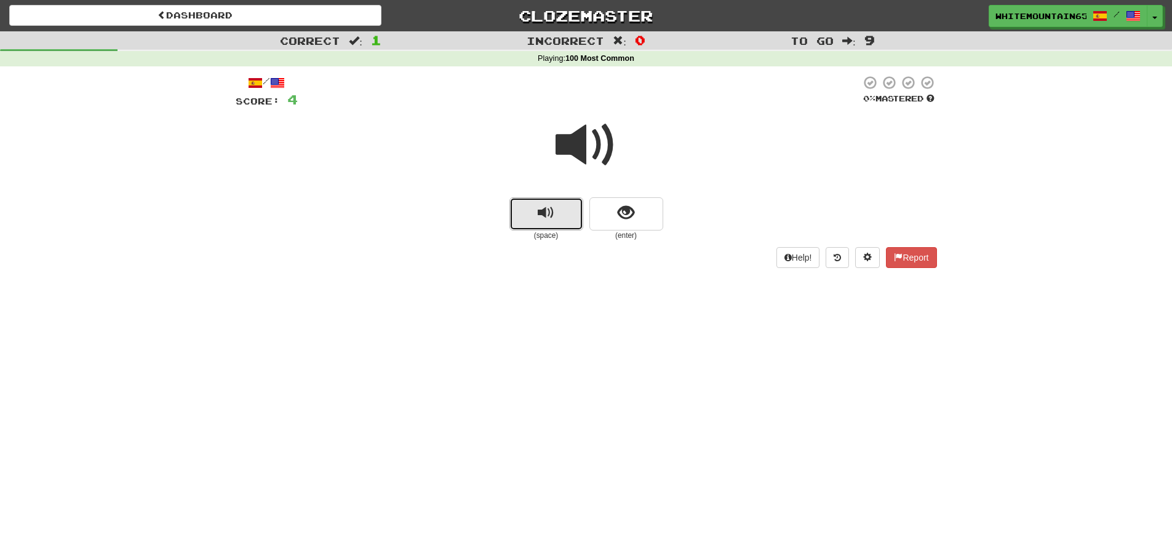
click at [568, 220] on button "replay audio" at bounding box center [546, 213] width 74 height 33
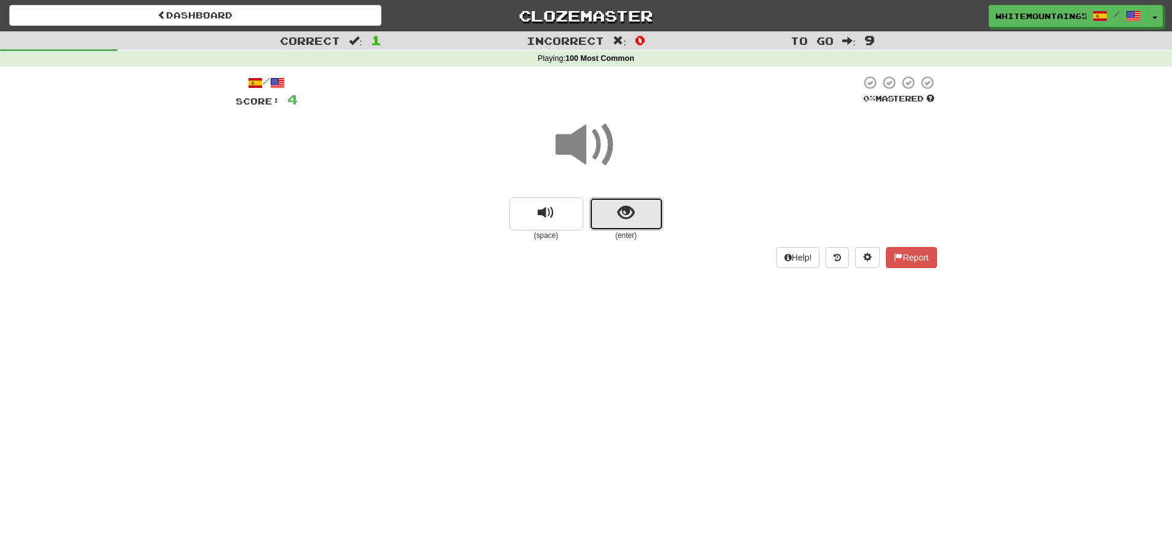
click at [630, 219] on span "show sentence" at bounding box center [626, 213] width 17 height 17
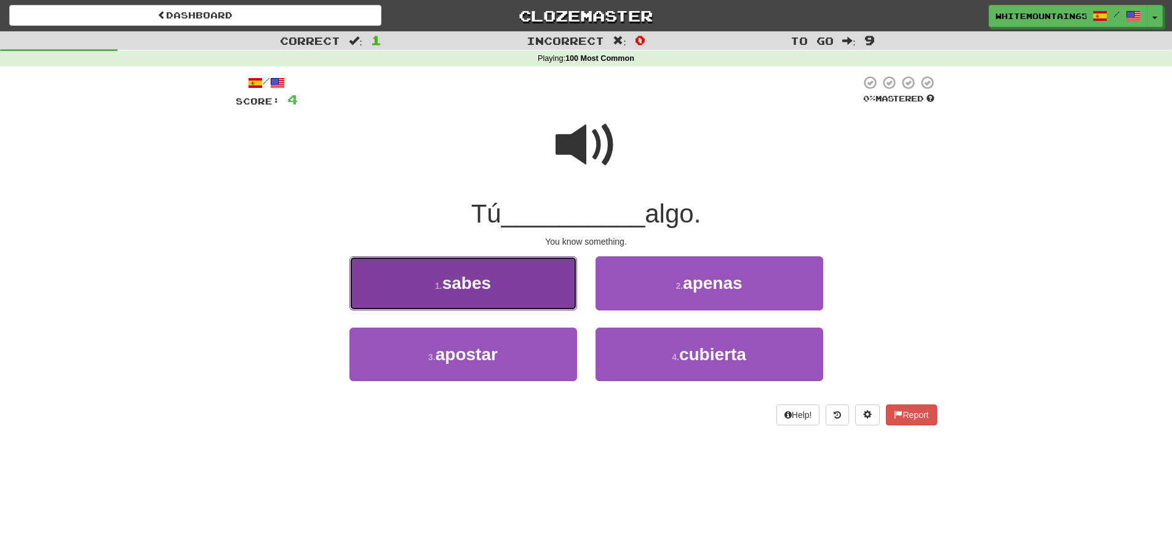
click at [503, 282] on button "1 . sabes" at bounding box center [463, 284] width 228 height 54
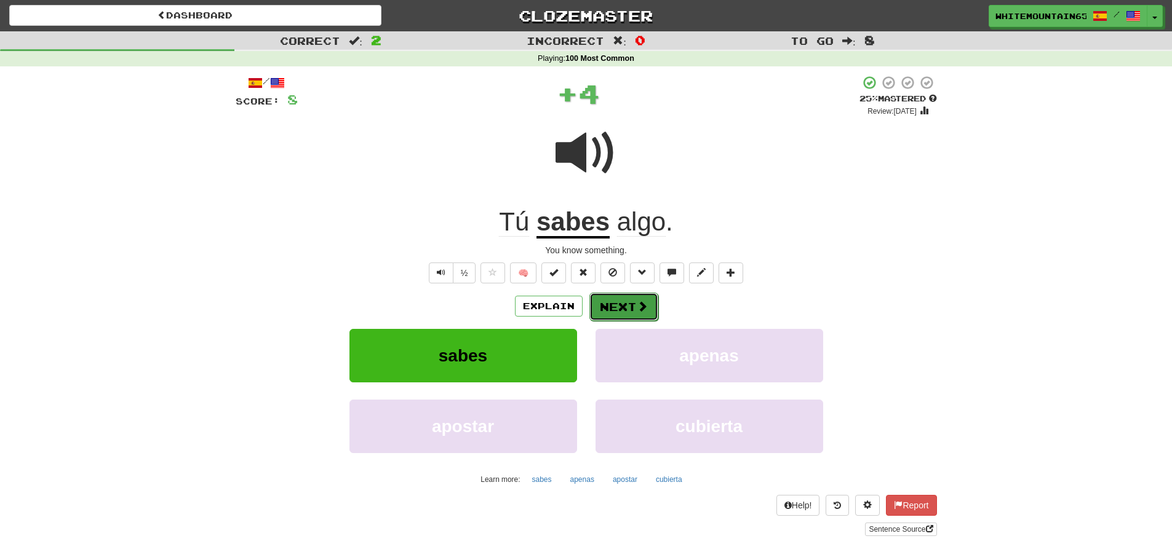
click at [619, 308] on button "Next" at bounding box center [623, 307] width 69 height 28
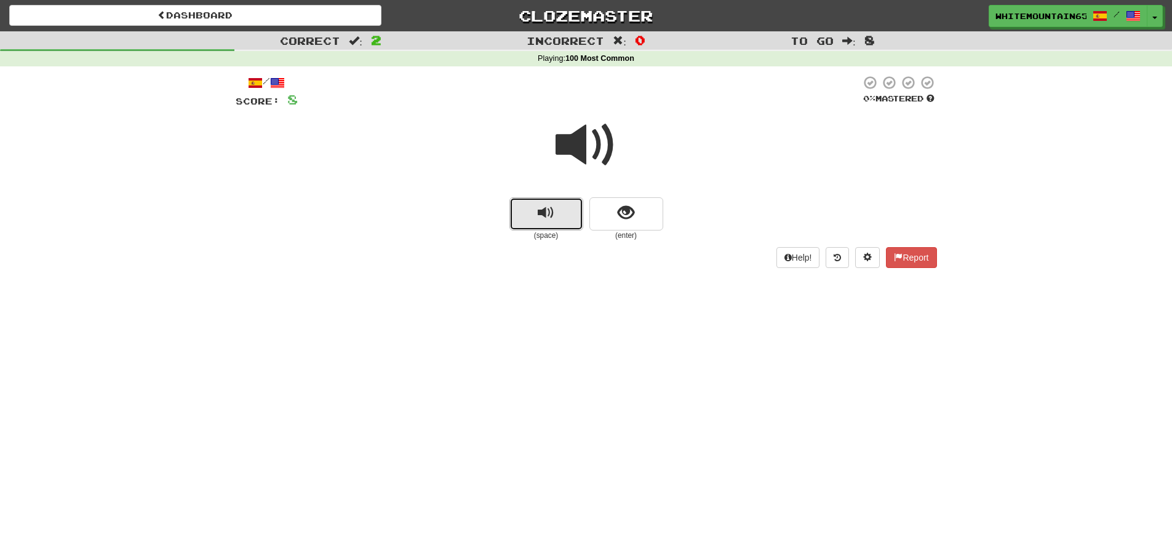
click at [555, 217] on button "replay audio" at bounding box center [546, 213] width 74 height 33
click at [555, 215] on button "replay audio" at bounding box center [546, 213] width 74 height 33
click at [546, 220] on span "replay audio" at bounding box center [546, 213] width 17 height 17
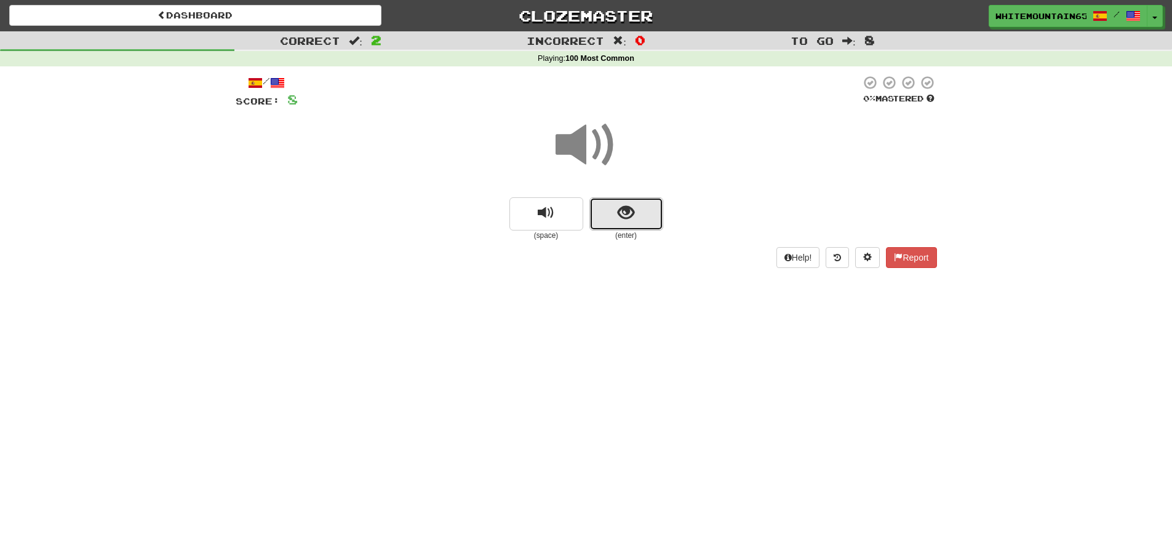
click at [639, 216] on button "show sentence" at bounding box center [626, 213] width 74 height 33
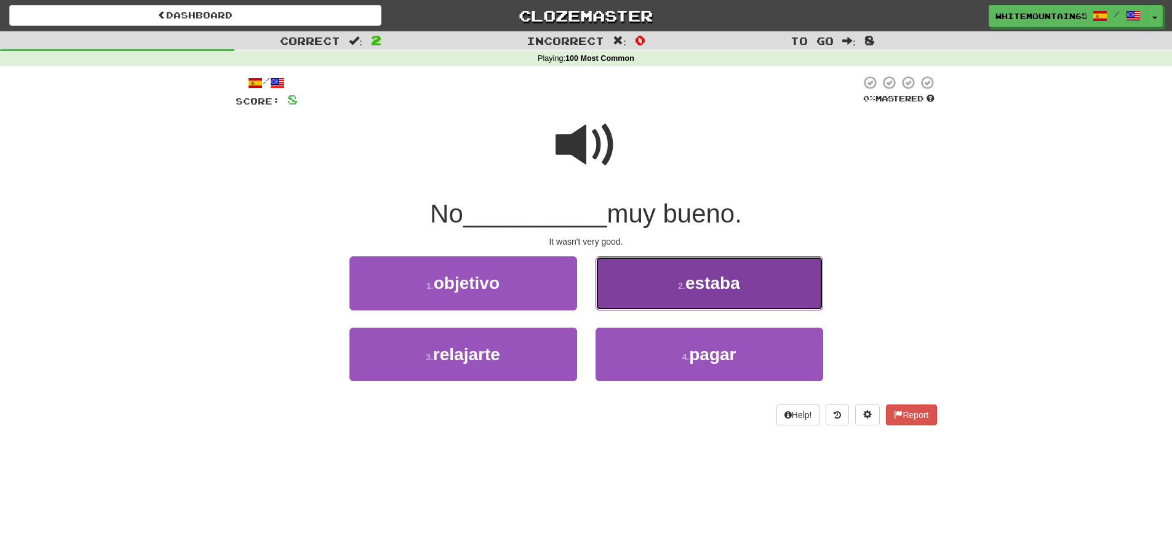
click at [722, 276] on span "estaba" at bounding box center [712, 283] width 55 height 19
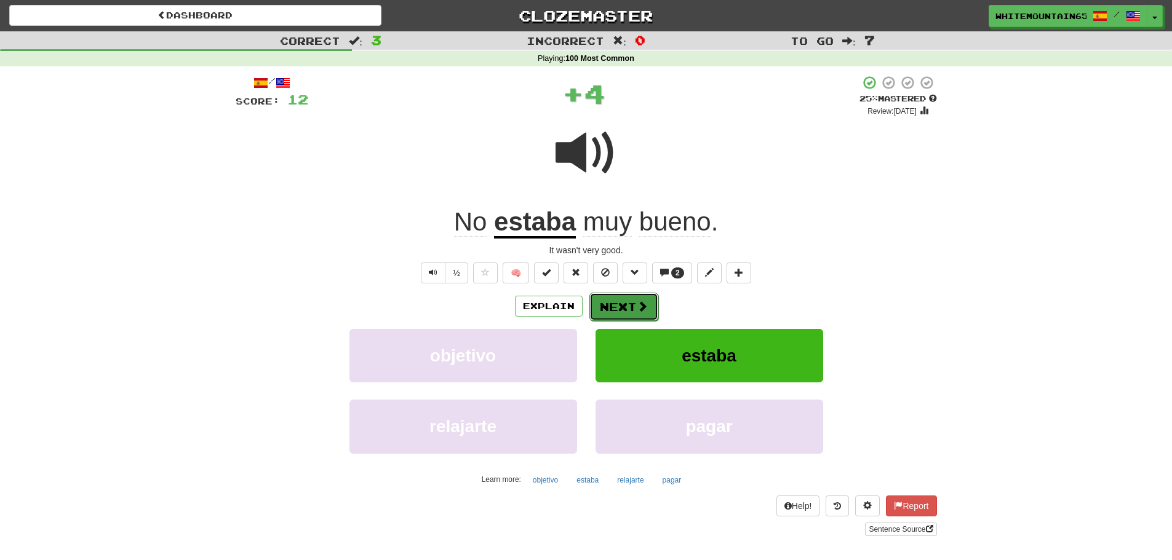
click at [630, 306] on button "Next" at bounding box center [623, 307] width 69 height 28
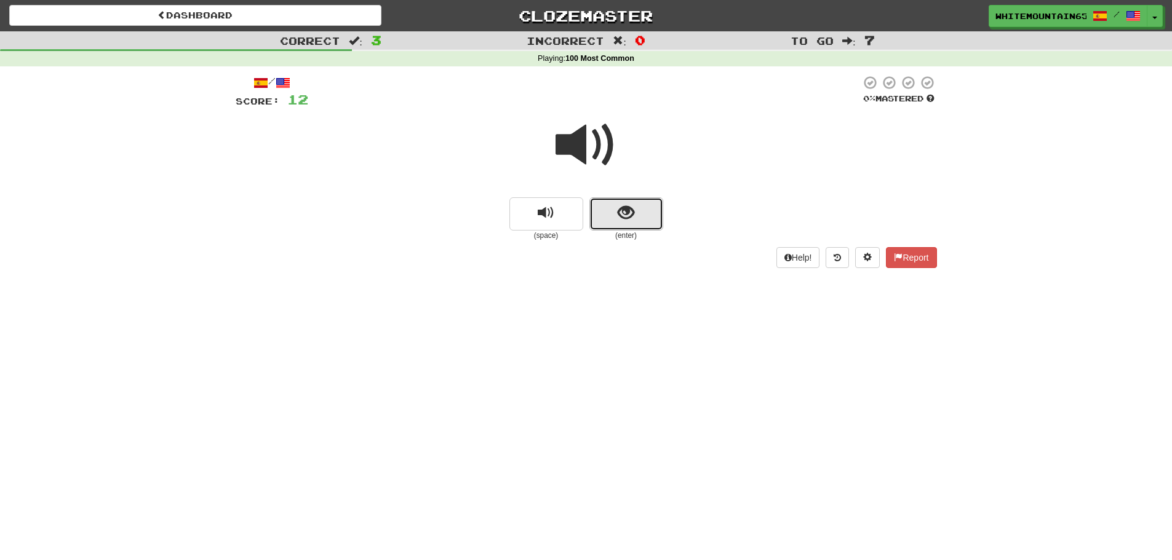
click at [614, 219] on button "show sentence" at bounding box center [626, 213] width 74 height 33
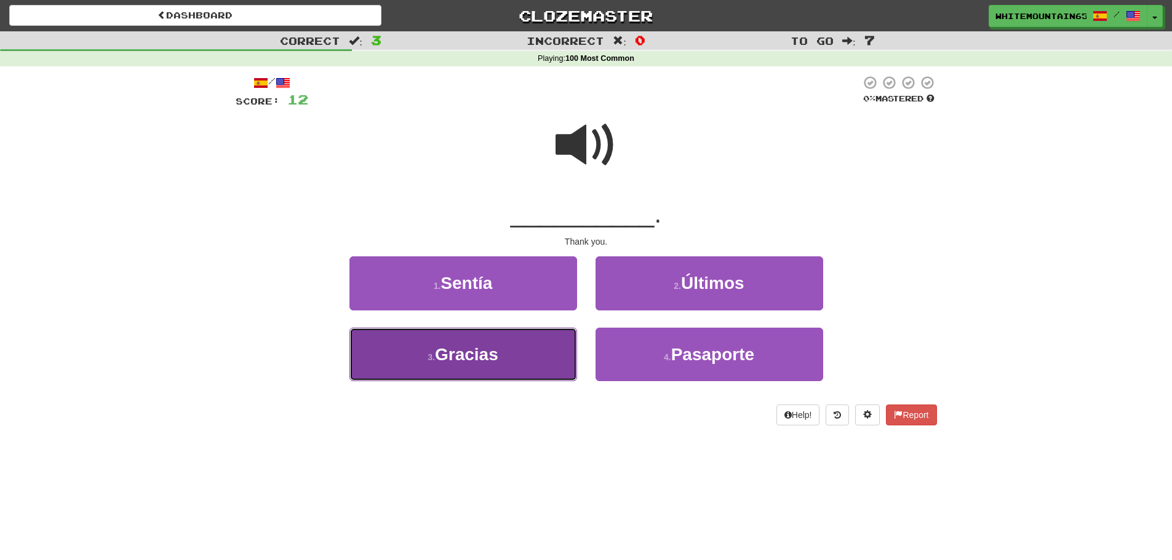
click at [528, 355] on button "3 . Gracias" at bounding box center [463, 355] width 228 height 54
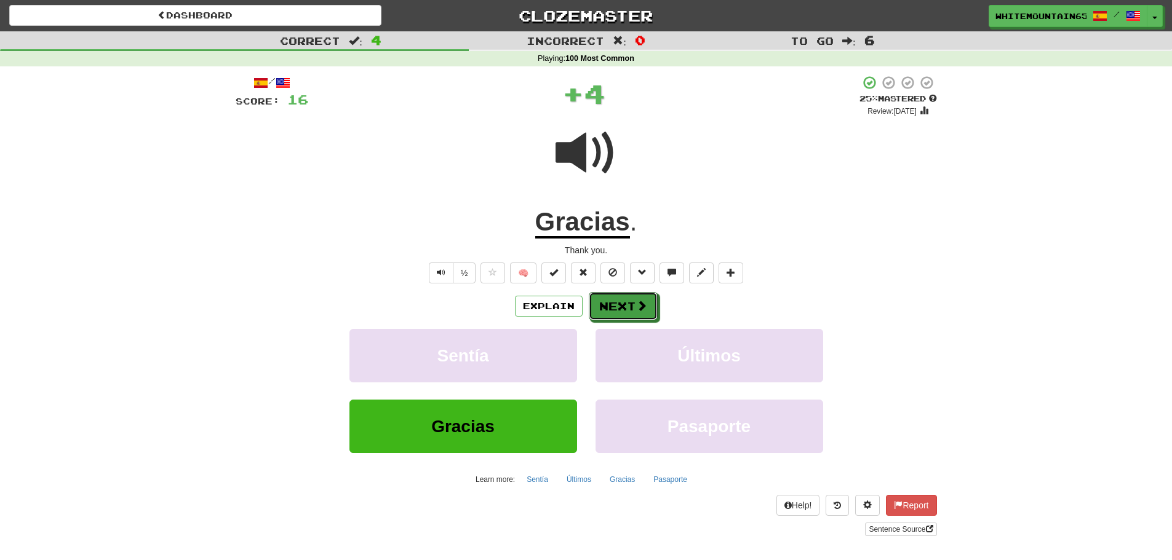
click at [621, 301] on button "Next" at bounding box center [623, 306] width 69 height 28
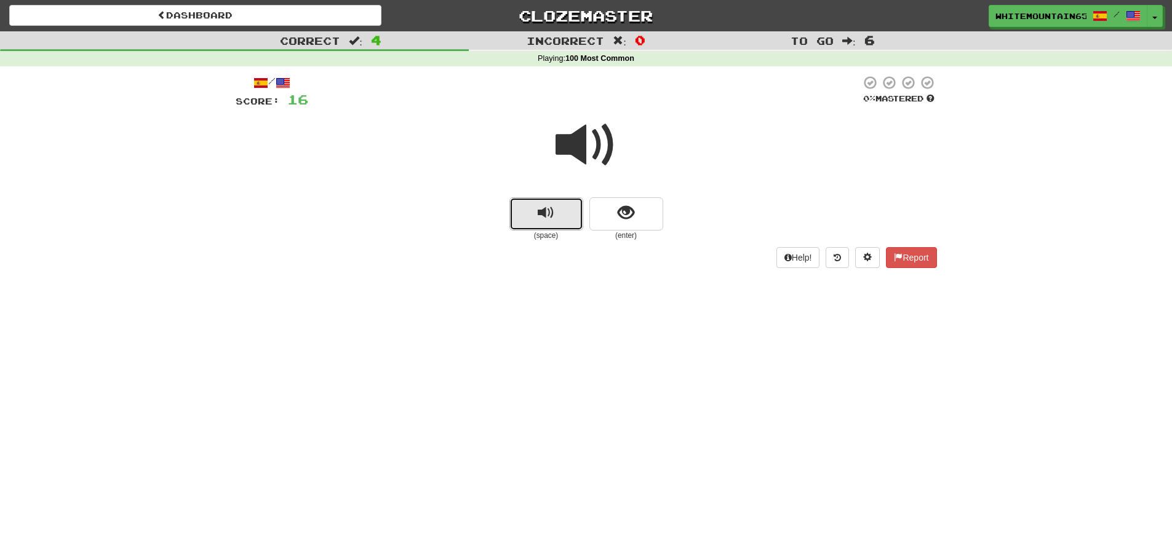
click at [558, 221] on button "replay audio" at bounding box center [546, 213] width 74 height 33
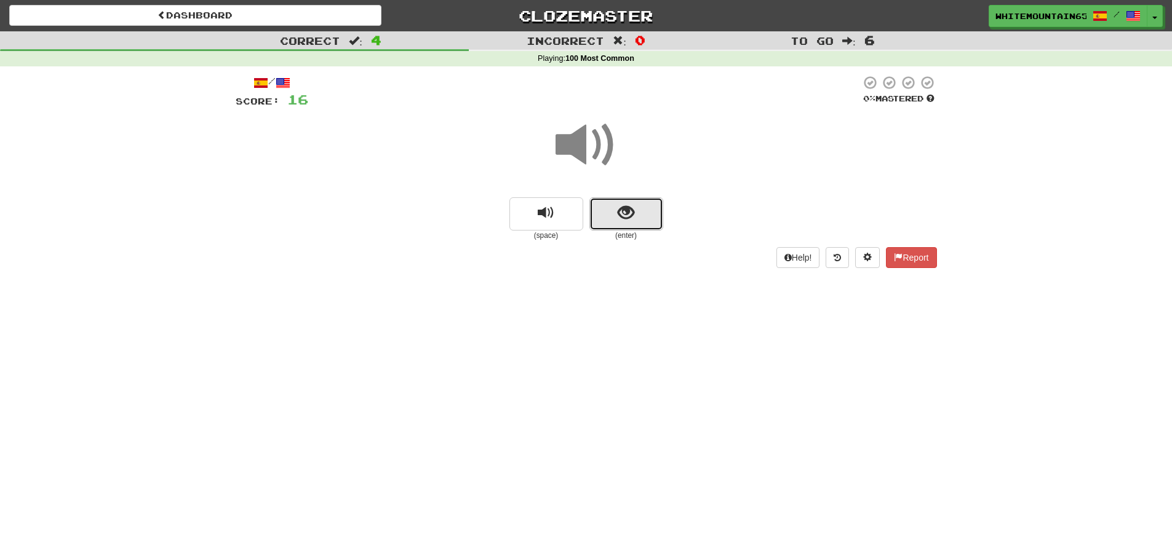
click at [624, 218] on span "show sentence" at bounding box center [626, 213] width 17 height 17
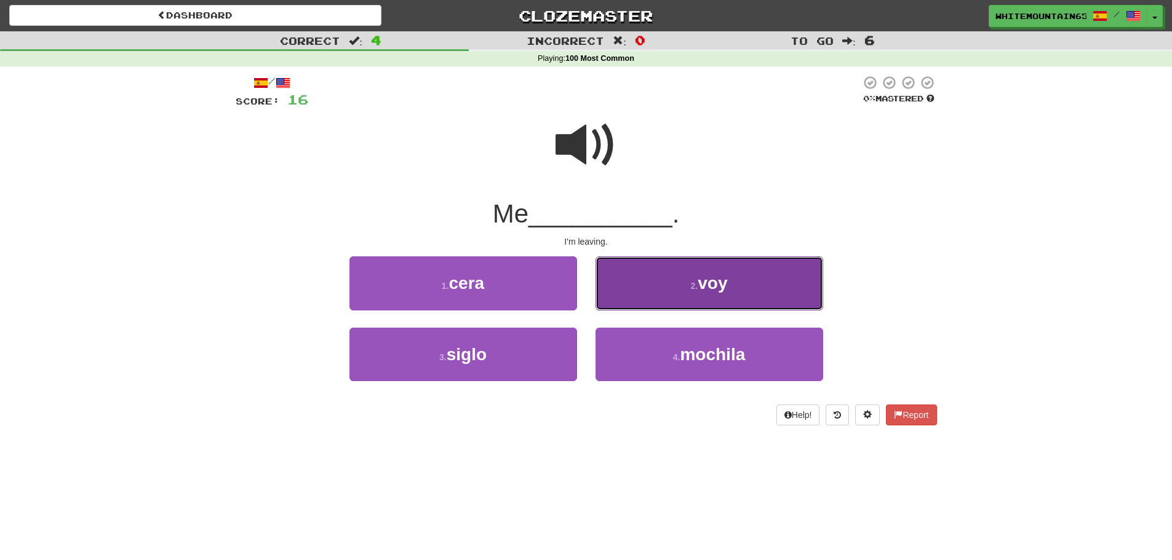
click at [664, 274] on button "2 . voy" at bounding box center [710, 284] width 228 height 54
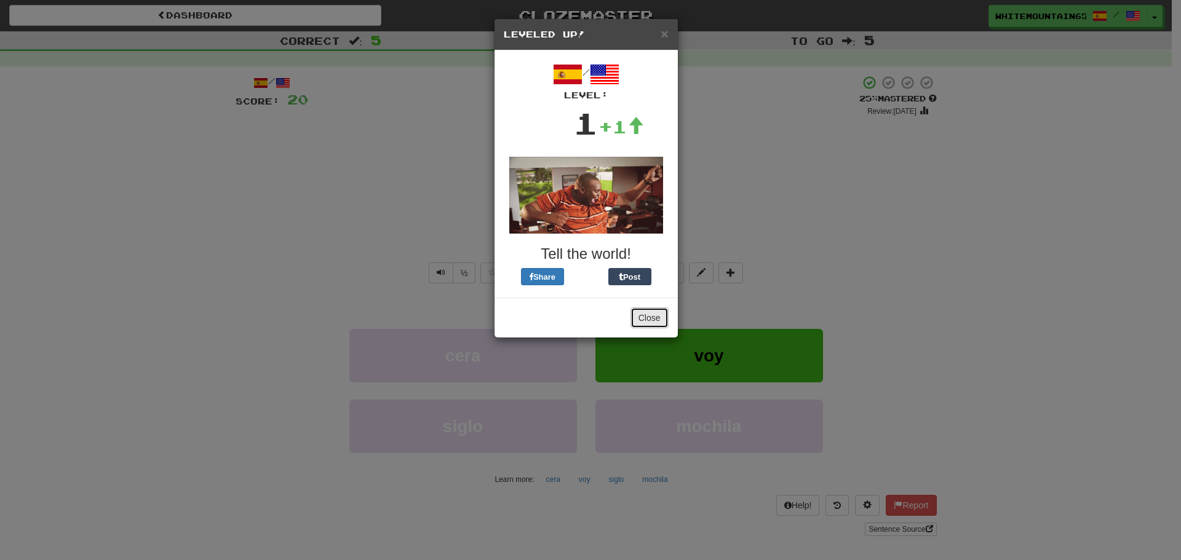
click at [648, 322] on button "Close" at bounding box center [650, 318] width 38 height 21
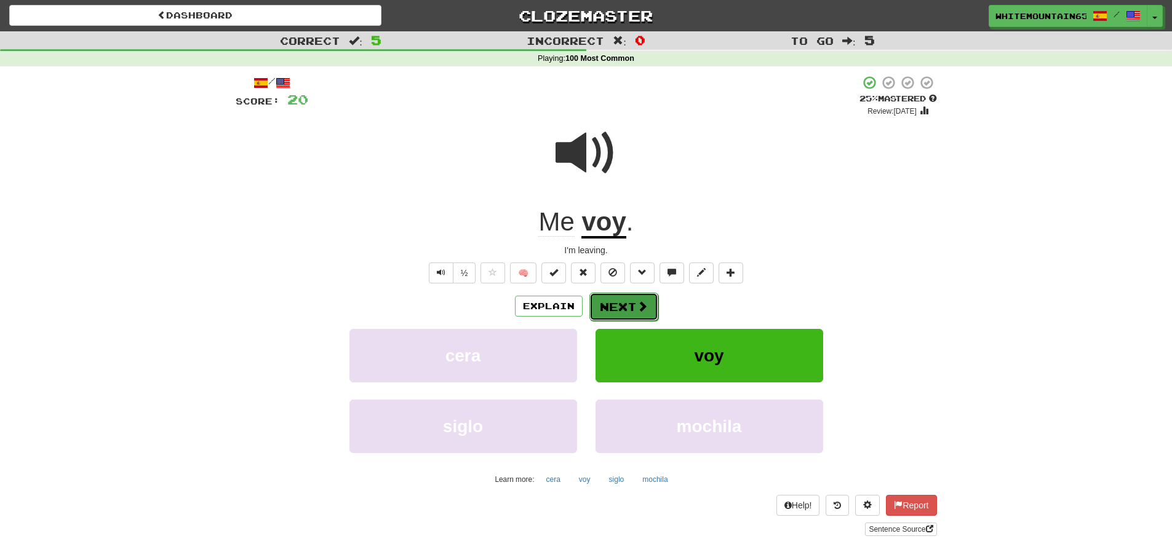
click at [624, 305] on button "Next" at bounding box center [623, 307] width 69 height 28
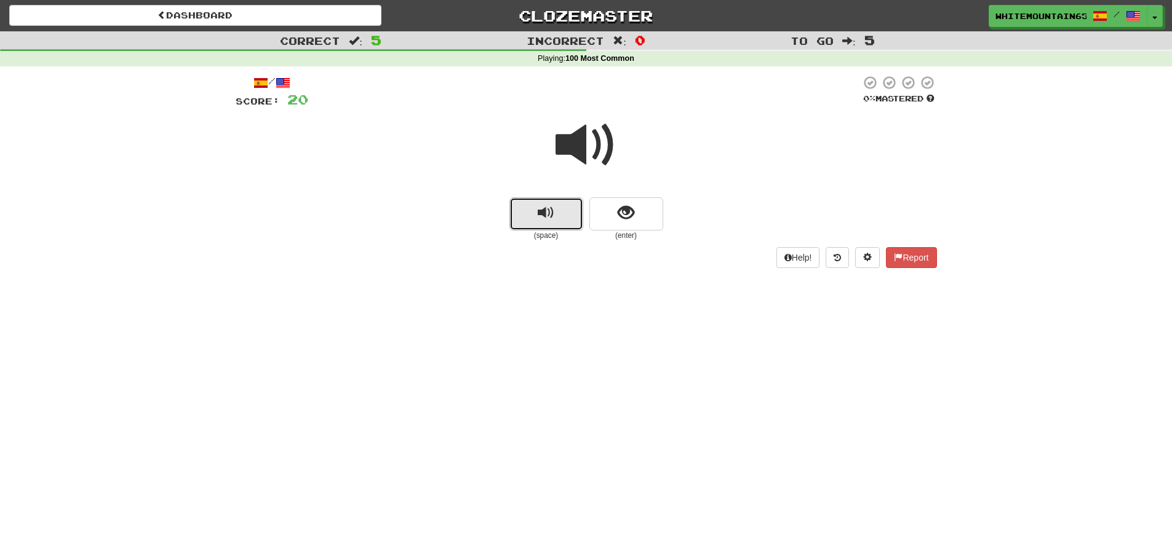
click at [549, 215] on span "replay audio" at bounding box center [546, 213] width 17 height 17
click at [552, 215] on span "replay audio" at bounding box center [546, 213] width 17 height 17
click at [539, 209] on span "replay audio" at bounding box center [546, 213] width 17 height 17
